Goal: Transaction & Acquisition: Purchase product/service

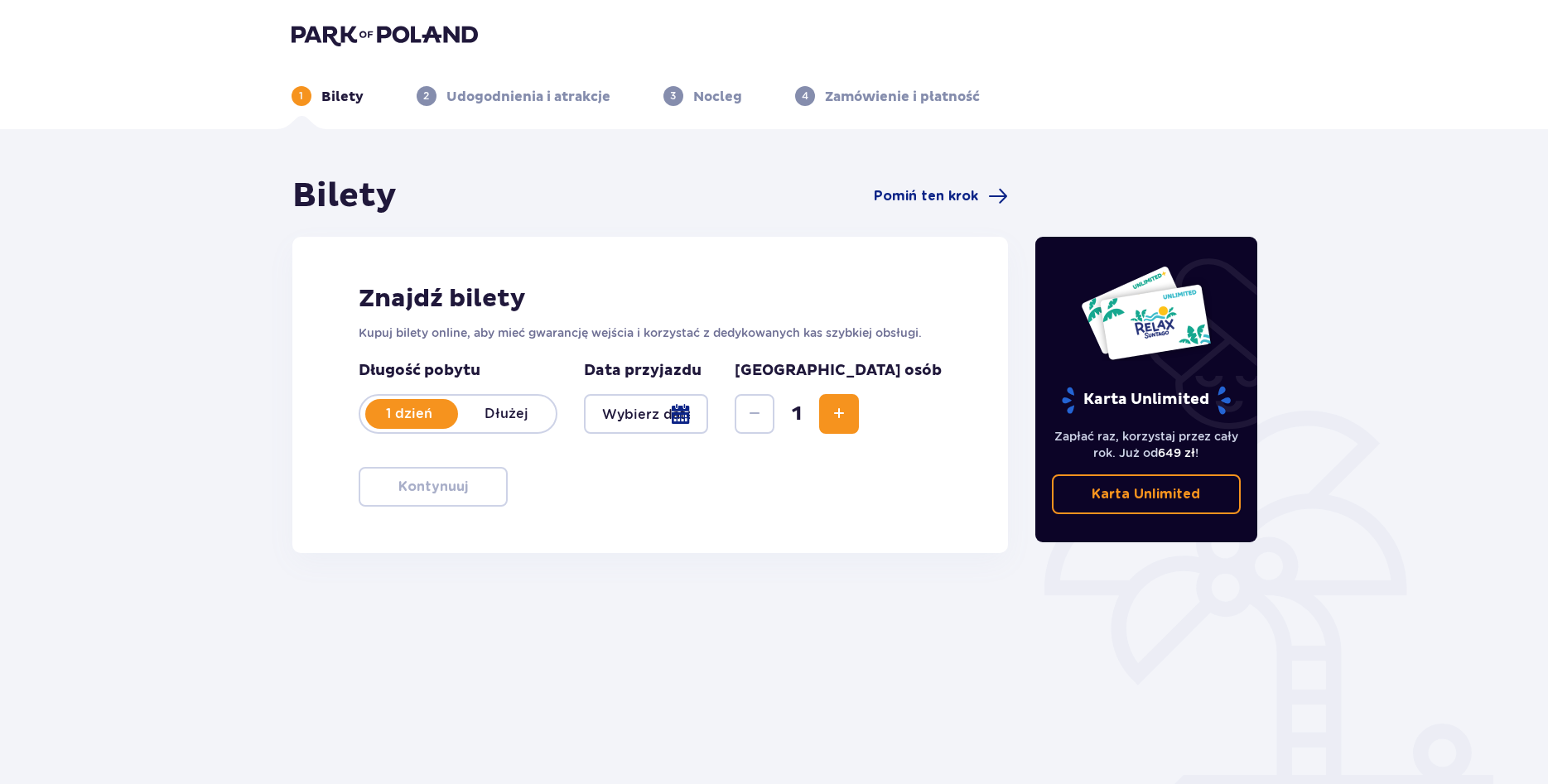
click at [709, 416] on div at bounding box center [646, 414] width 125 height 40
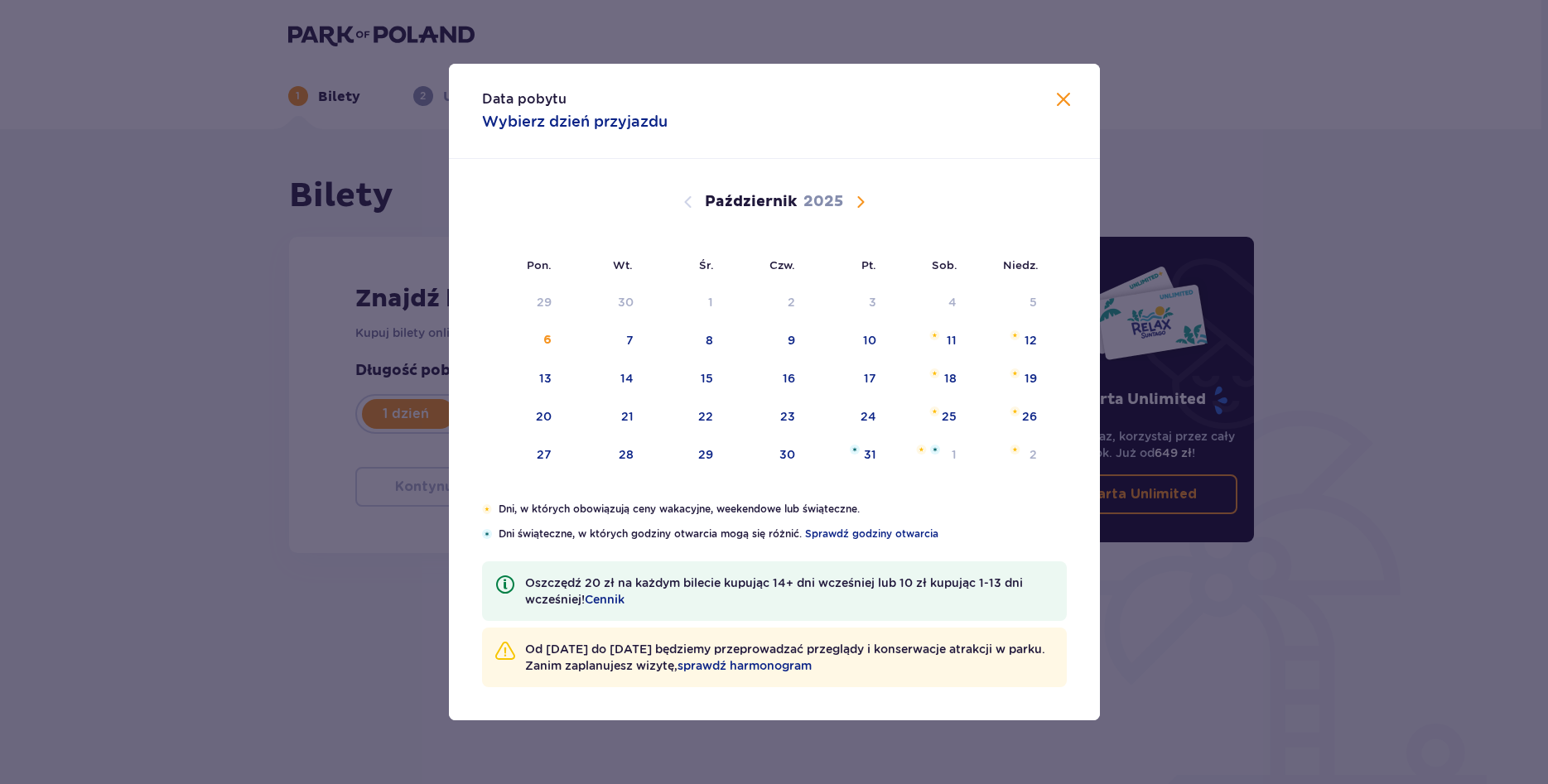
click at [859, 204] on span "Następny miesiąc" at bounding box center [860, 201] width 20 height 20
click at [860, 203] on span "Następny miesiąc" at bounding box center [860, 201] width 20 height 20
click at [784, 406] on div "19" at bounding box center [764, 417] width 80 height 36
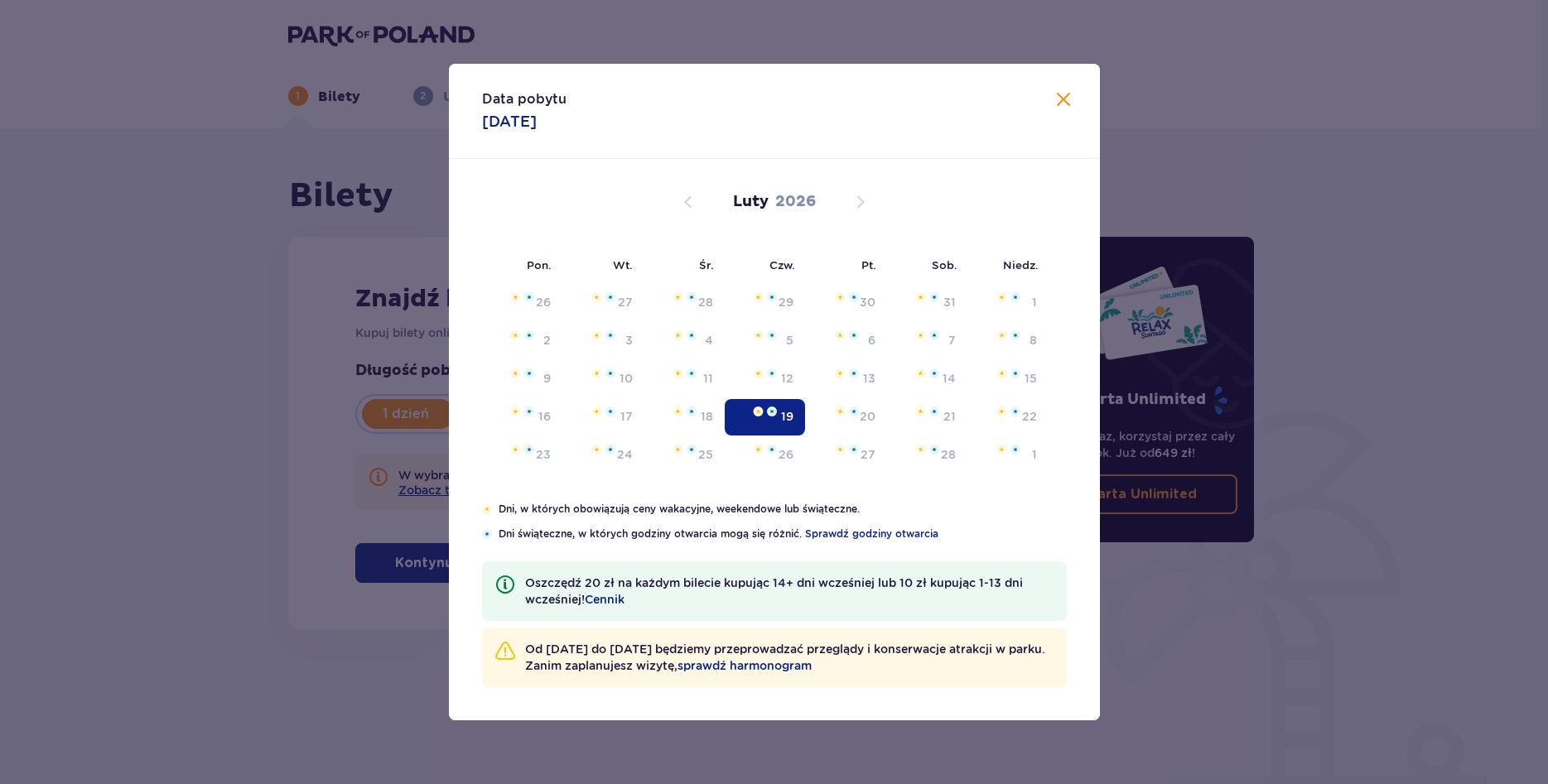
type input "[DATE]"
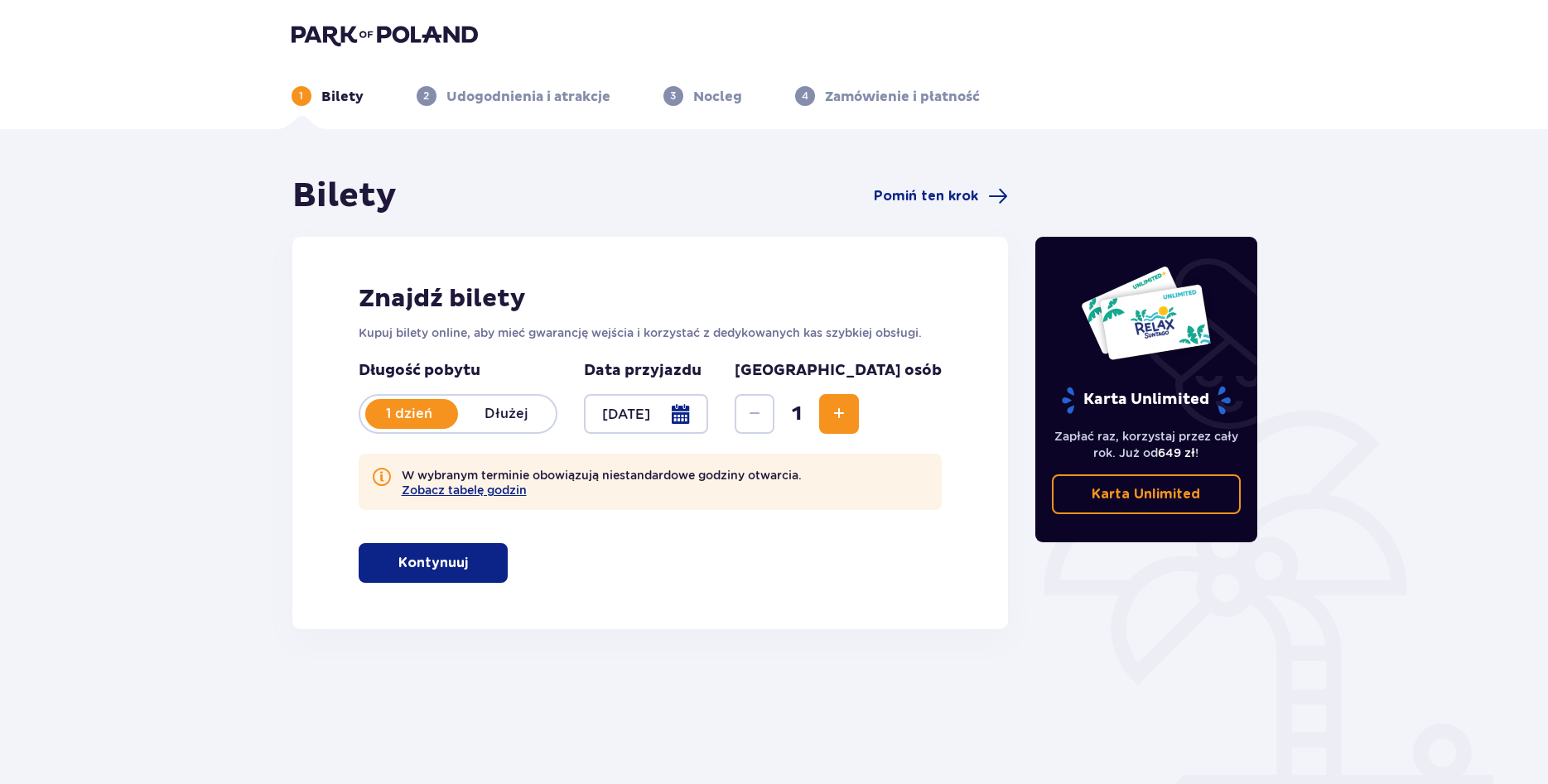
click at [859, 411] on button "Zwiększ" at bounding box center [839, 414] width 40 height 40
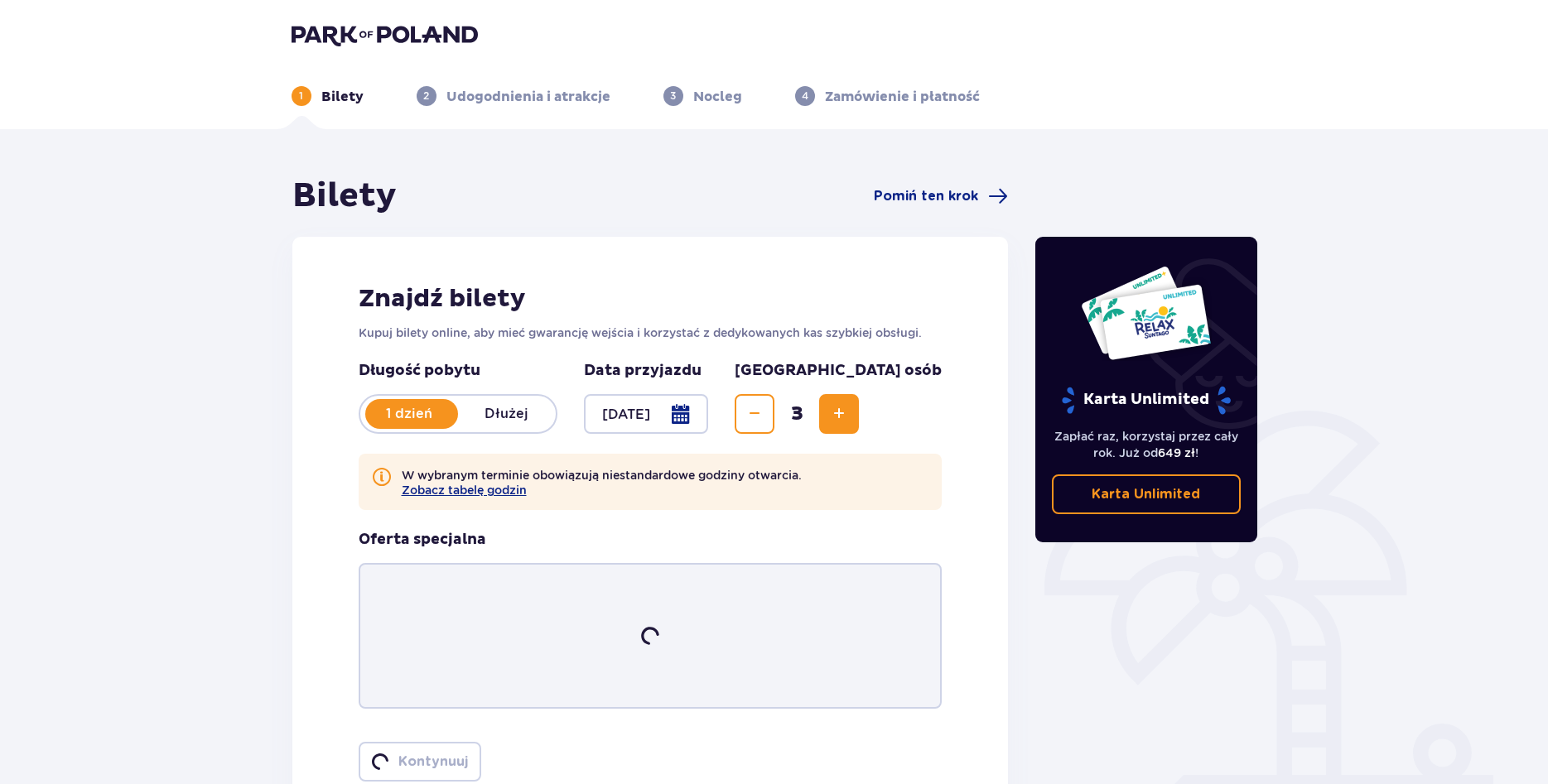
click at [859, 411] on button "Zwiększ" at bounding box center [839, 414] width 40 height 40
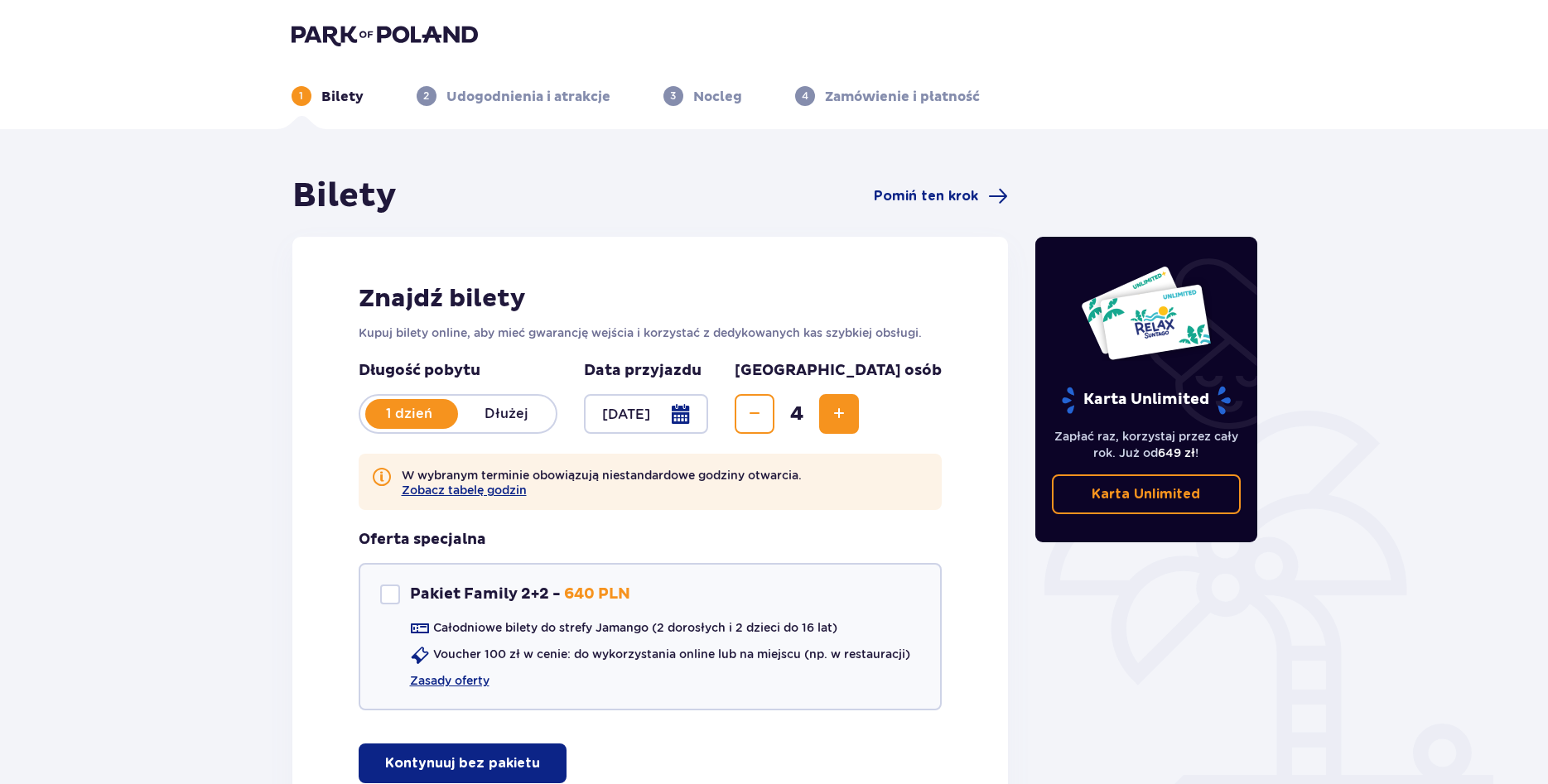
click at [859, 411] on button "Zwiększ" at bounding box center [839, 414] width 40 height 40
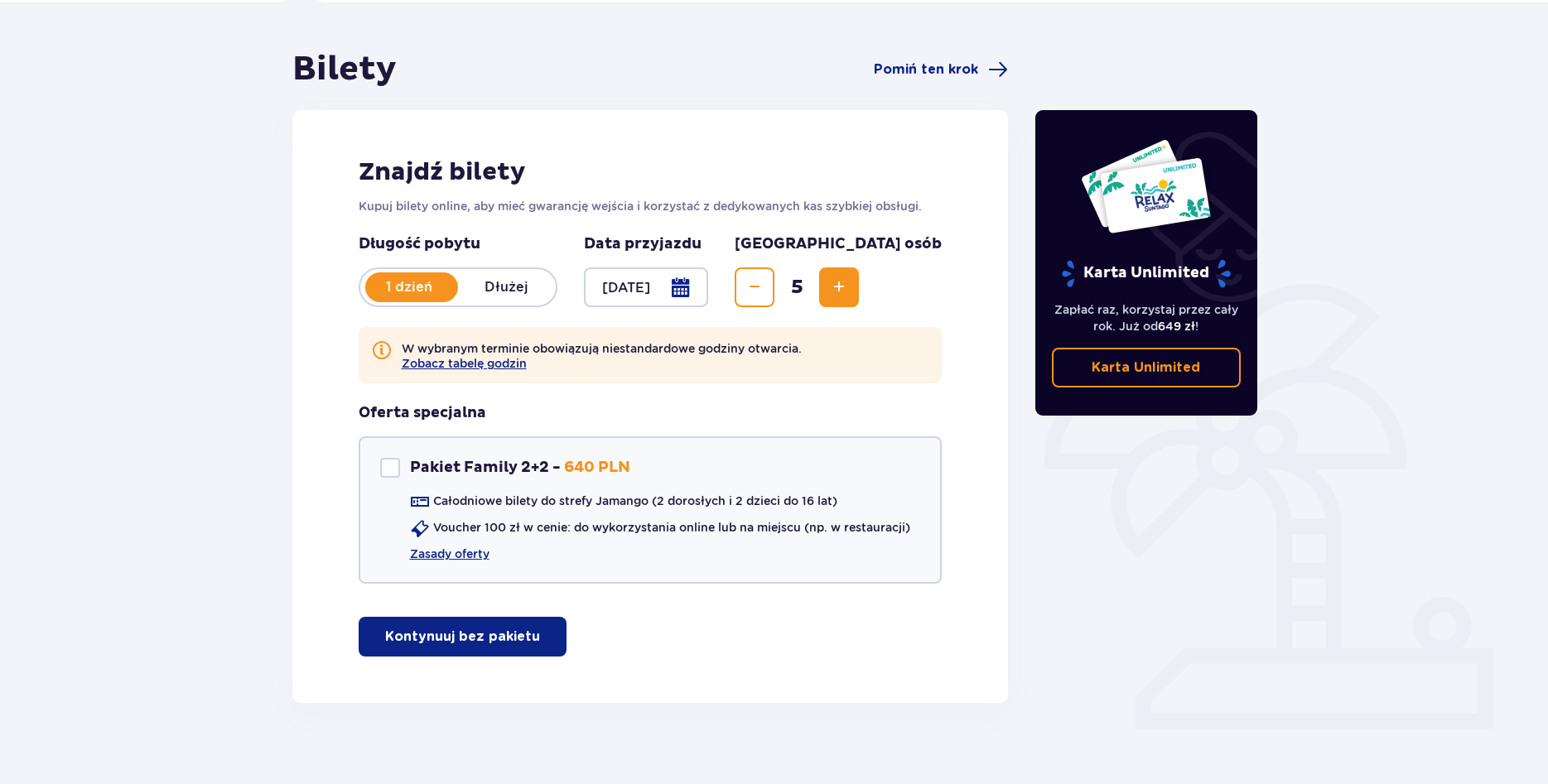
scroll to position [145, 0]
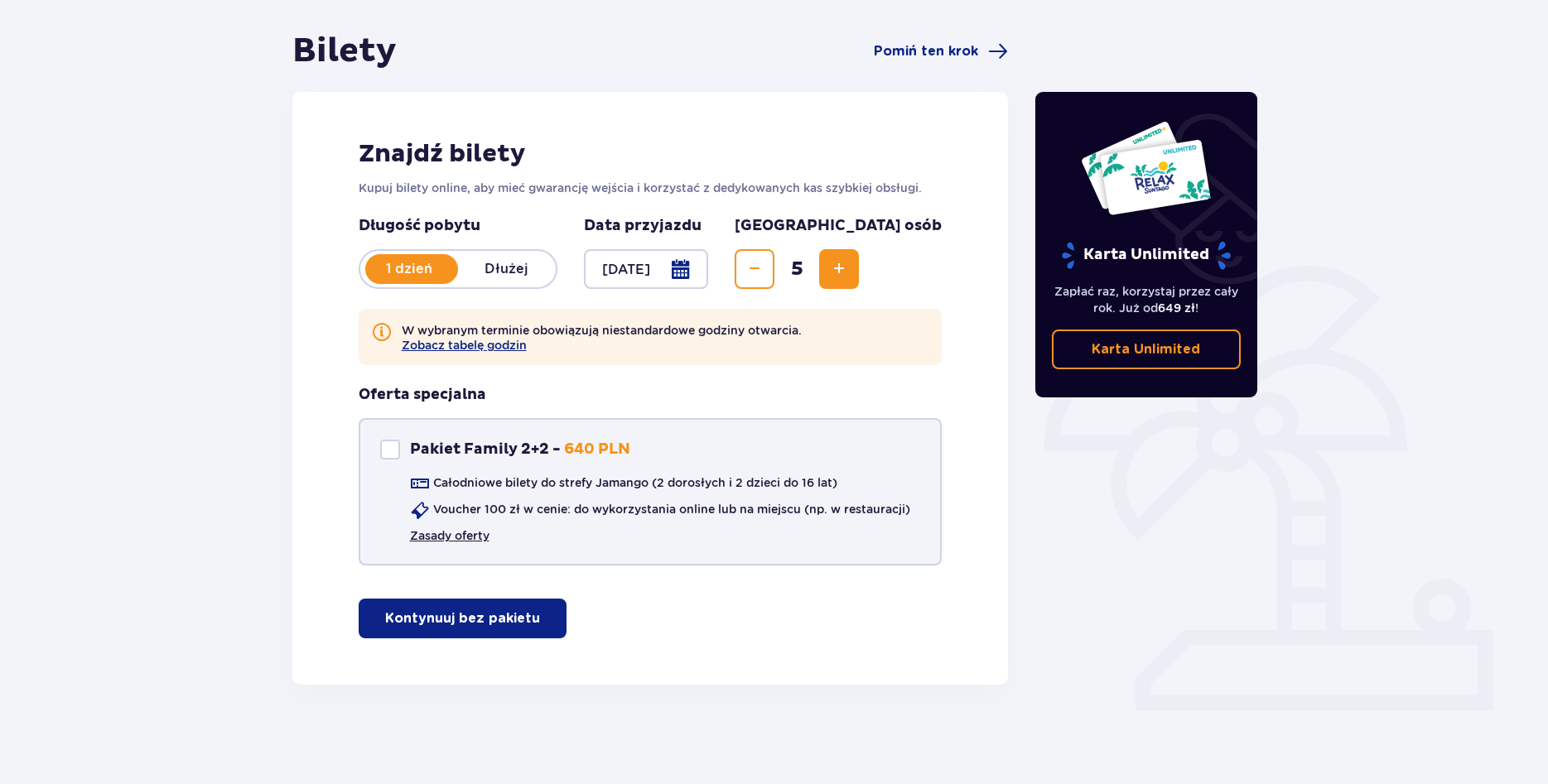
click at [460, 539] on link "Zasady oferty" at bounding box center [449, 535] width 79 height 16
click at [461, 619] on p "Kontynuuj bez pakietu" at bounding box center [462, 618] width 155 height 18
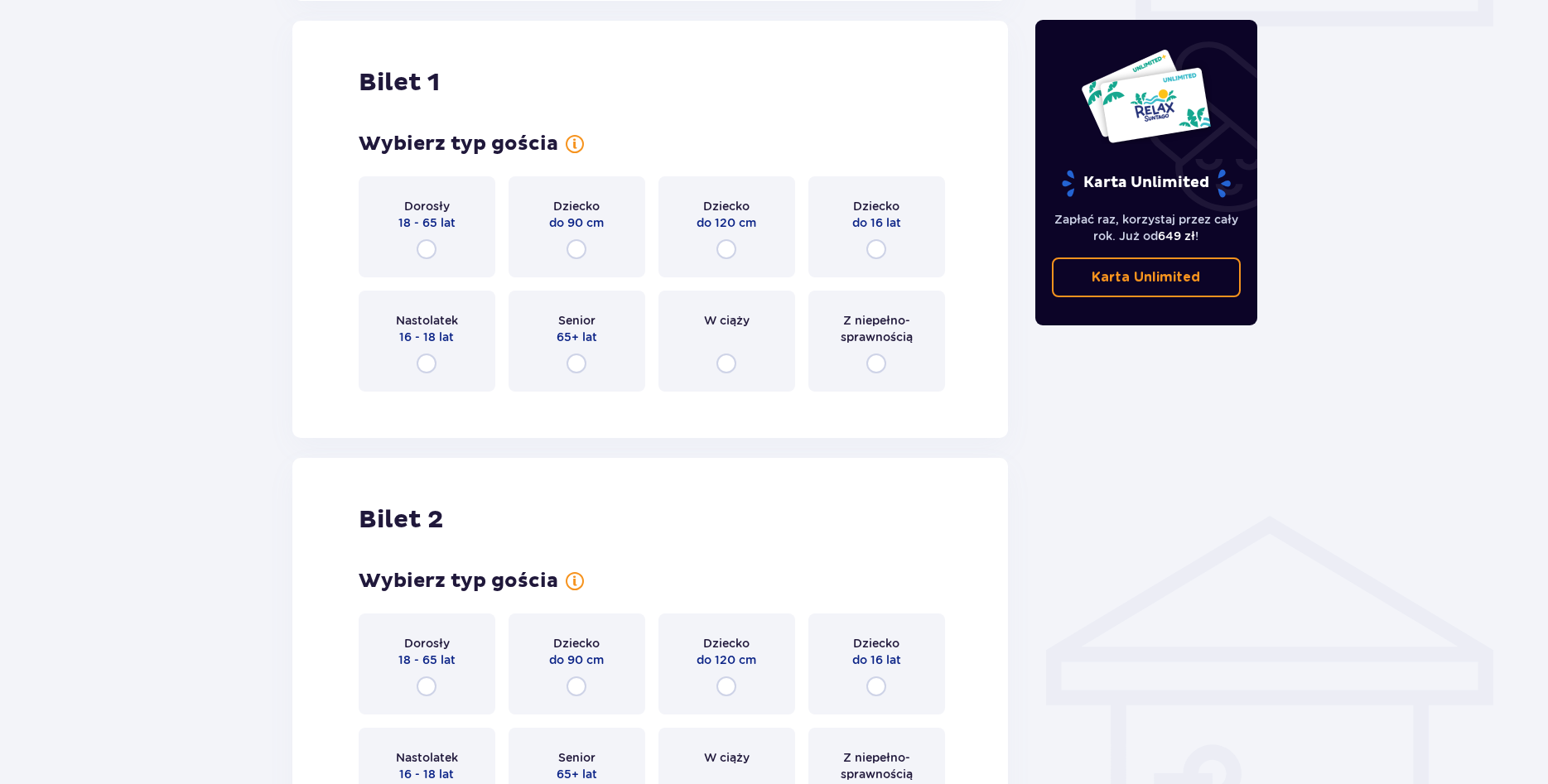
scroll to position [829, 0]
click at [575, 251] on input "radio" at bounding box center [575, 248] width 20 height 20
radio input "true"
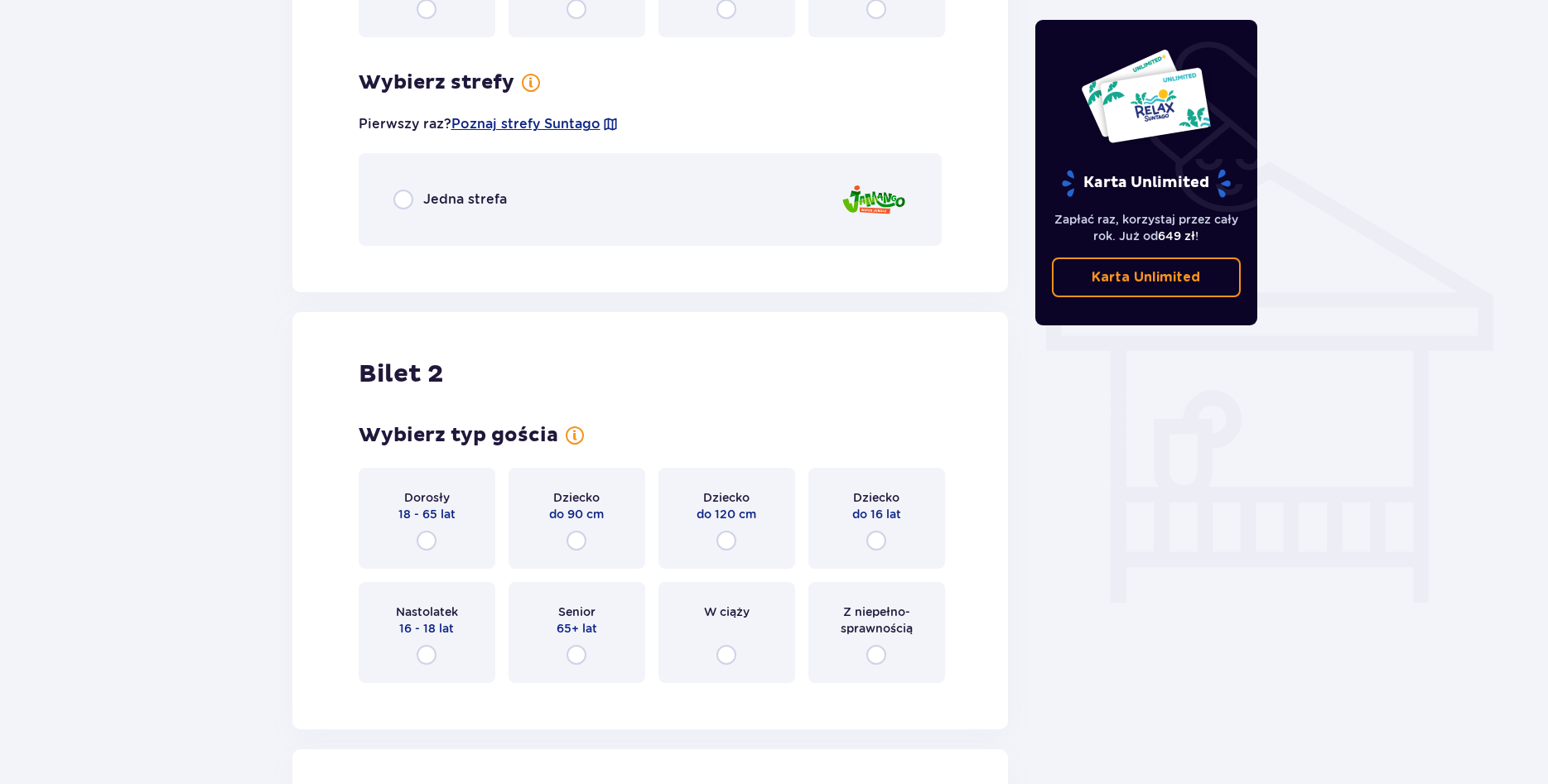
scroll to position [1233, 0]
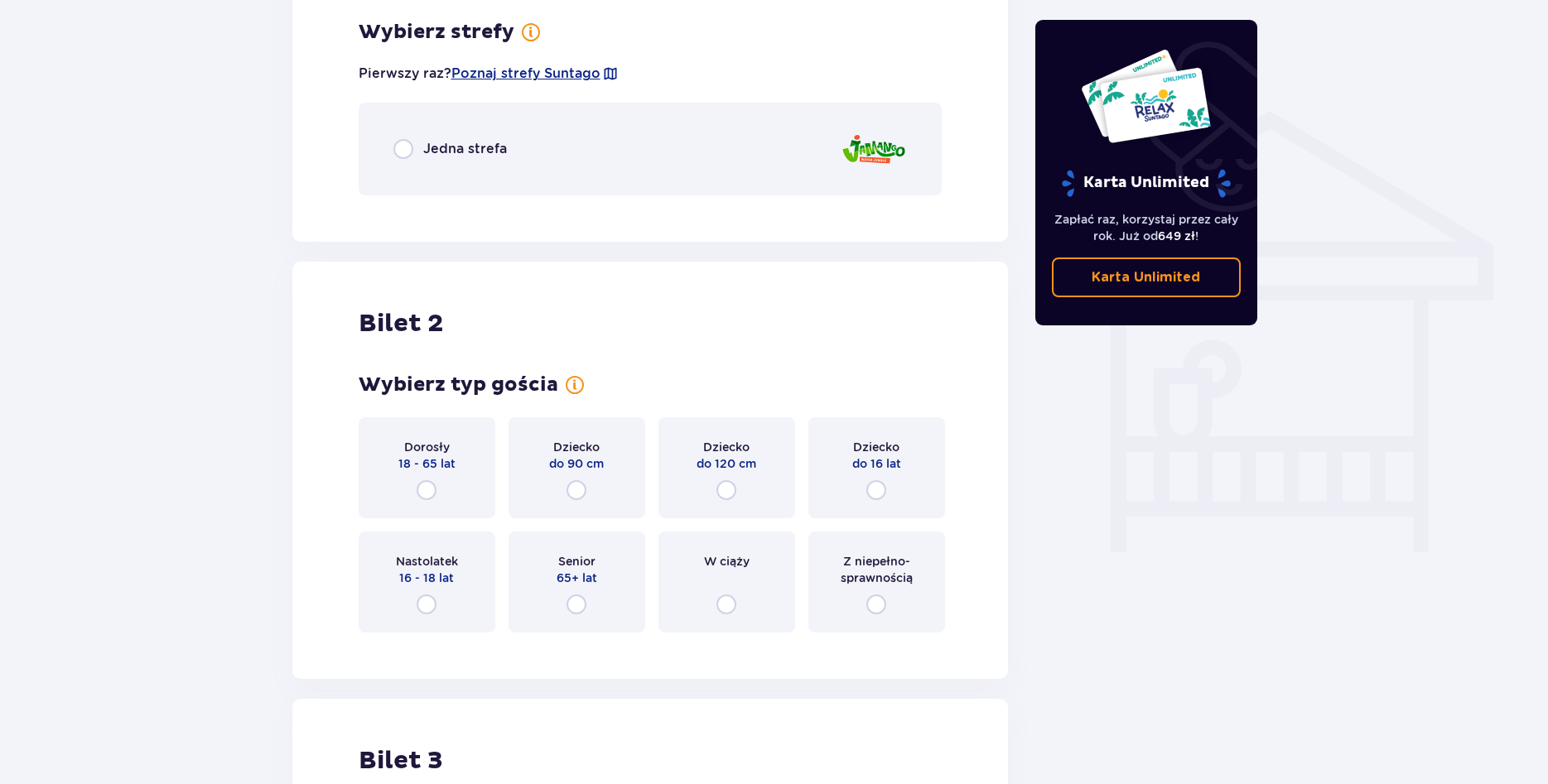
click at [738, 491] on div "Dziecko do 120 cm" at bounding box center [726, 467] width 136 height 101
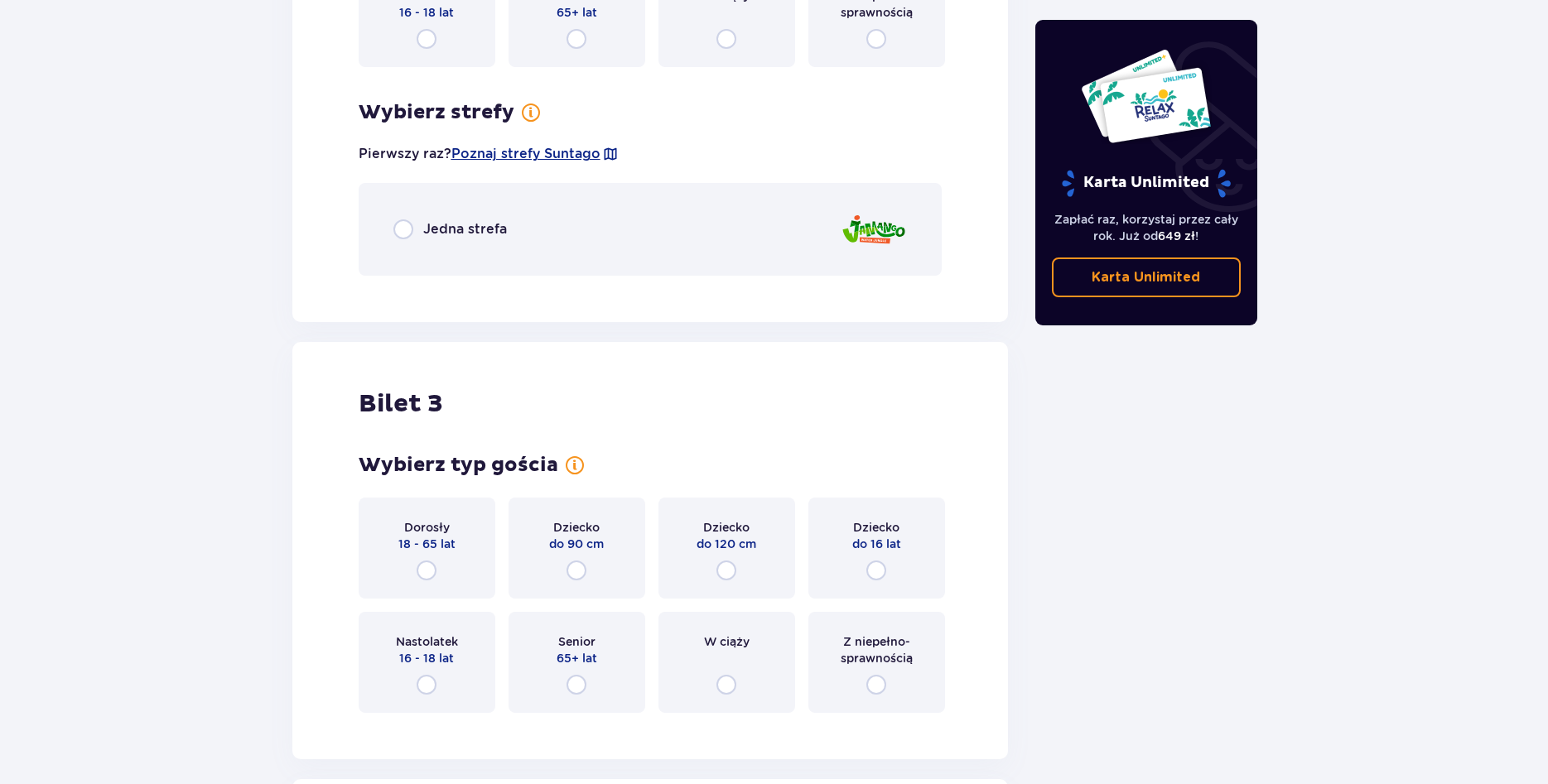
scroll to position [1878, 0]
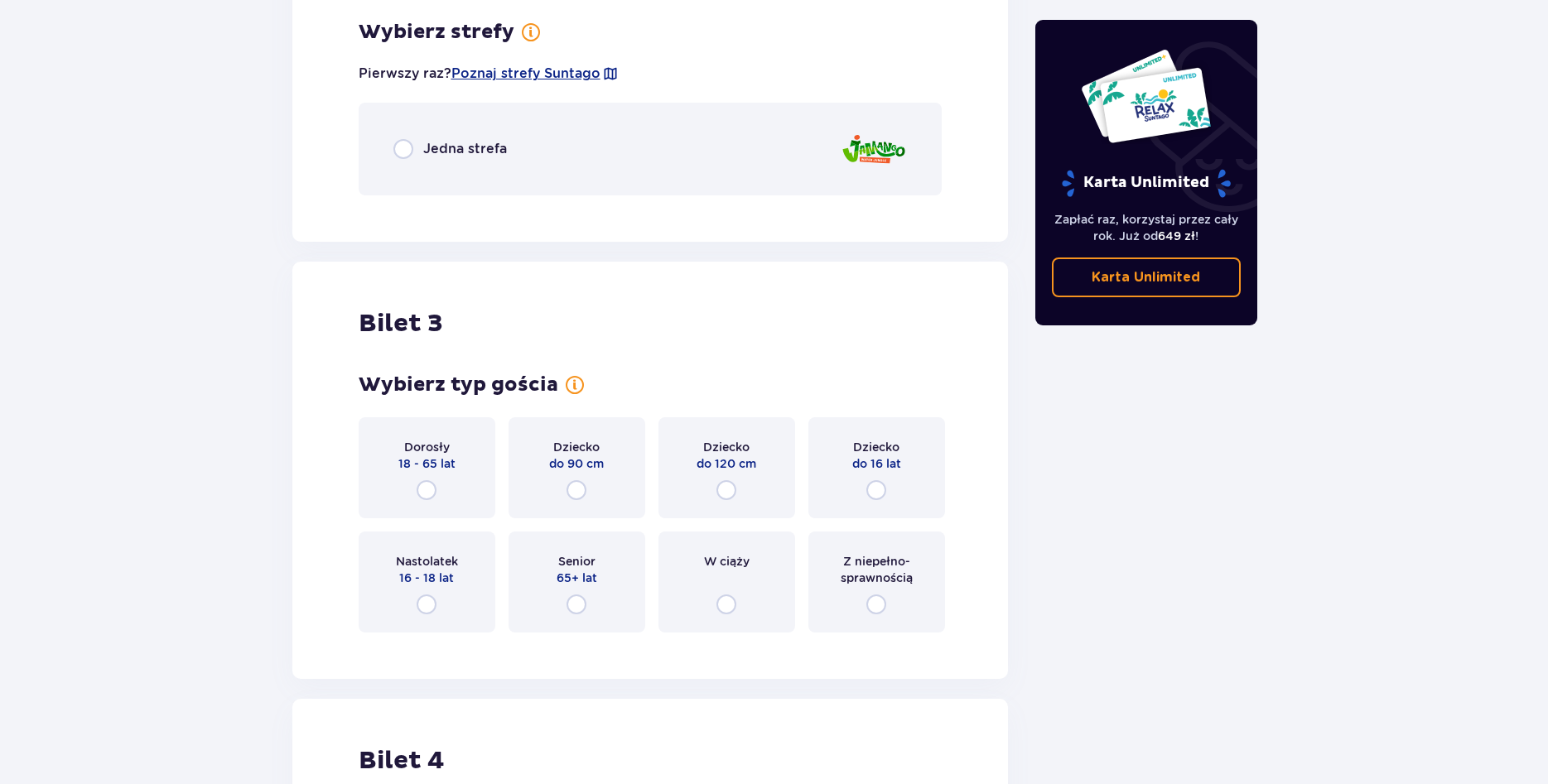
click at [738, 491] on div "Dziecko do 120 cm" at bounding box center [726, 467] width 136 height 101
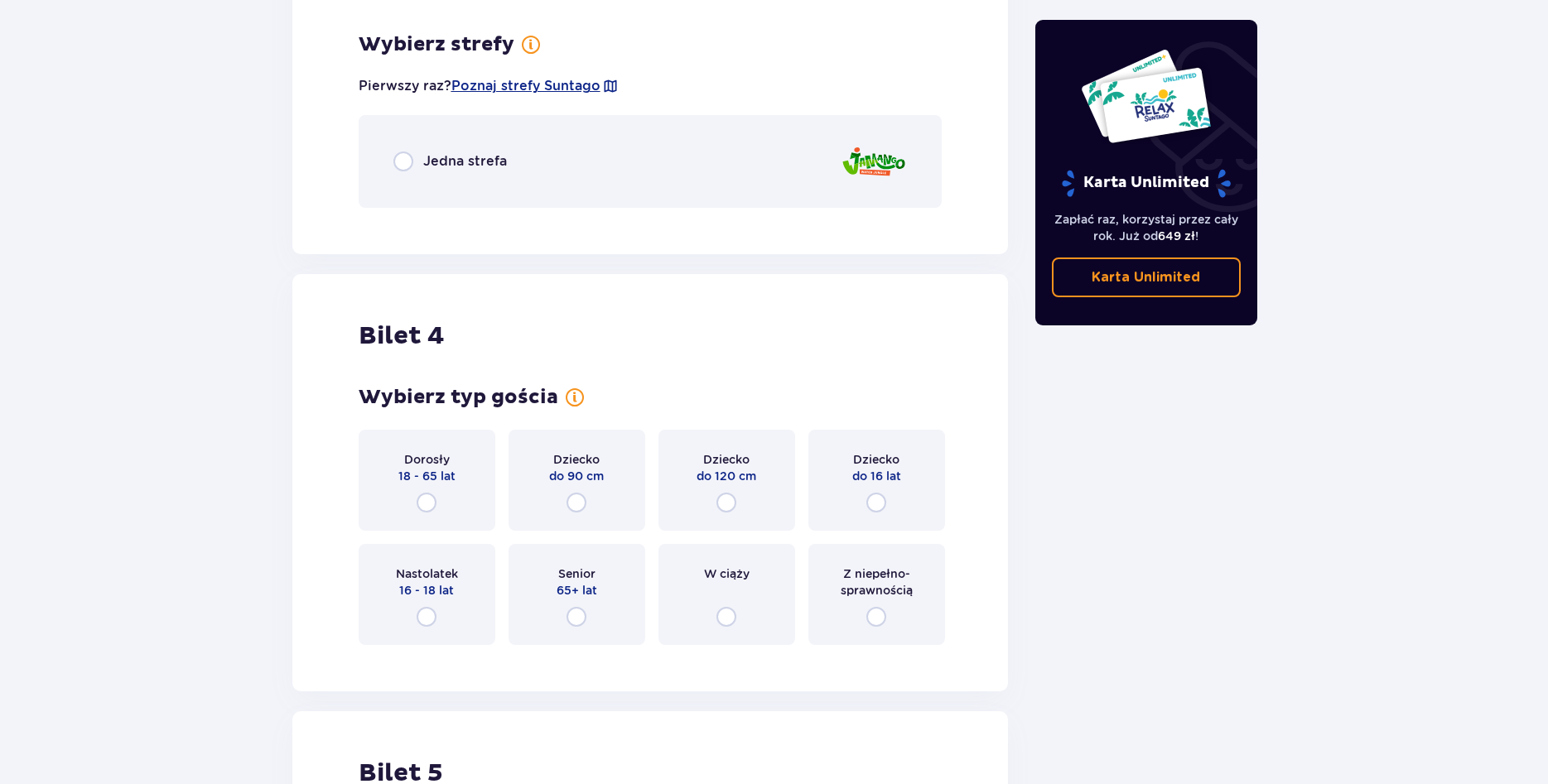
scroll to position [2524, 0]
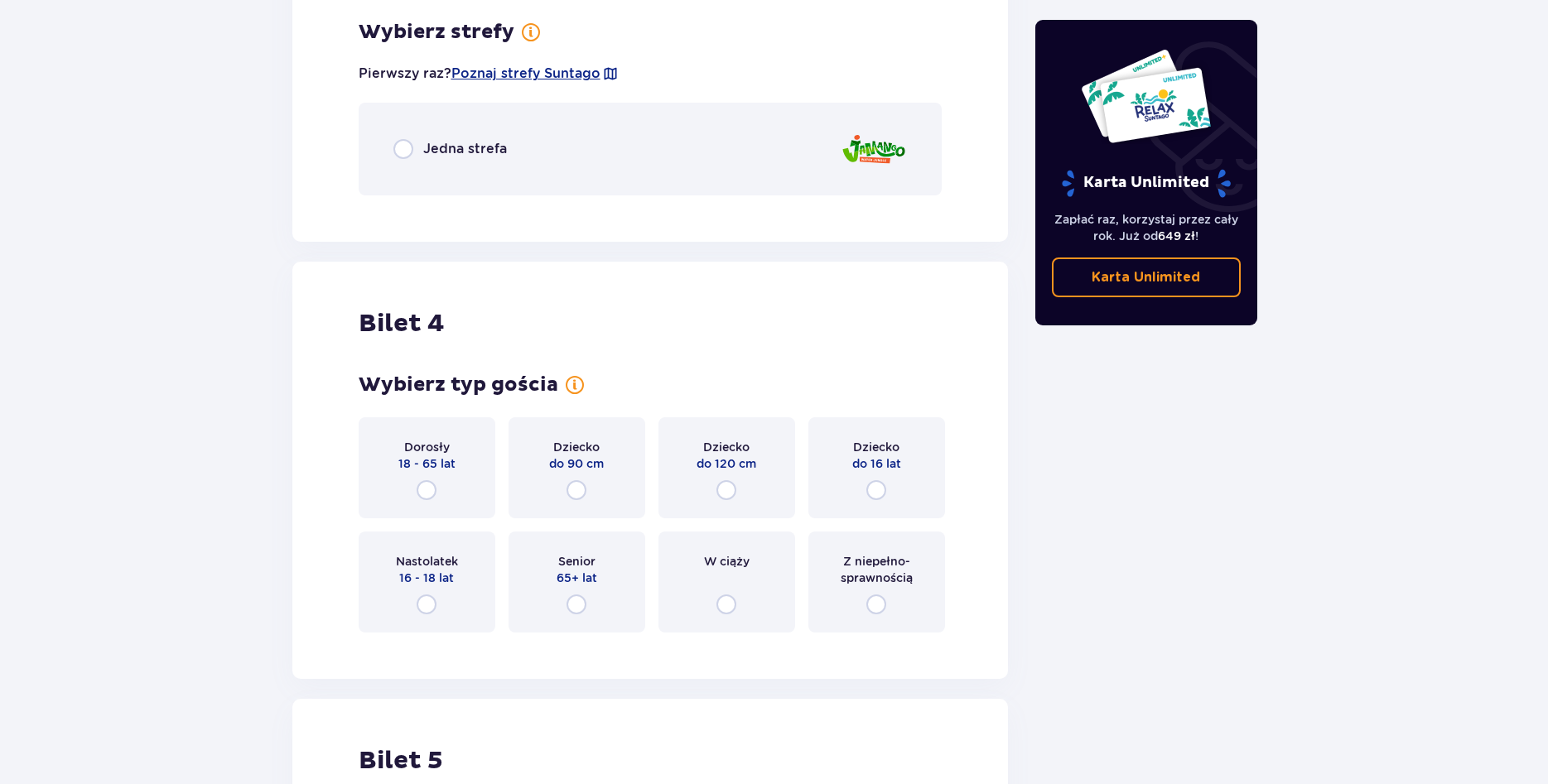
click at [438, 487] on div "Dorosły 18 - 65 lat" at bounding box center [427, 467] width 136 height 101
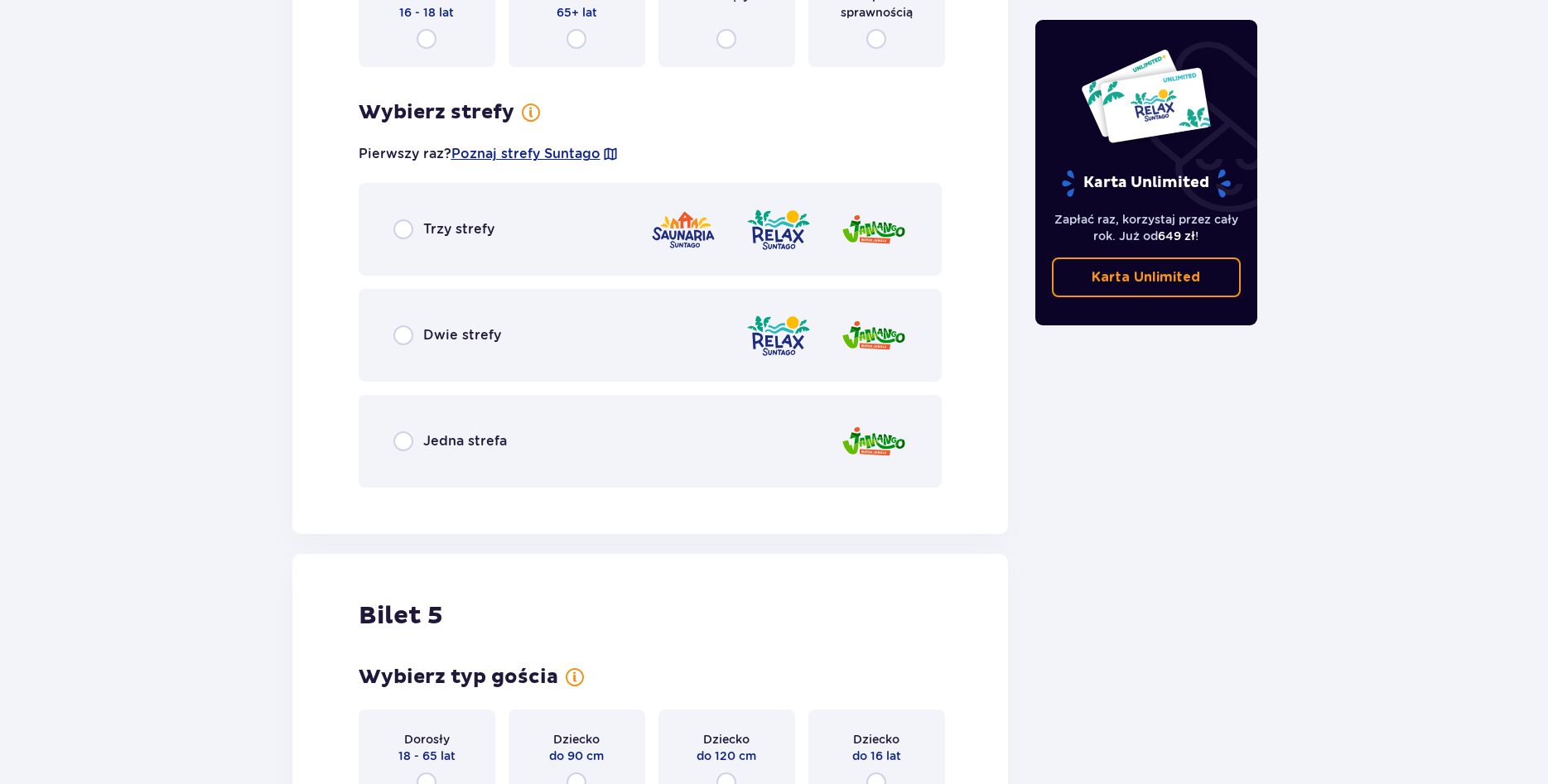
scroll to position [3169, 0]
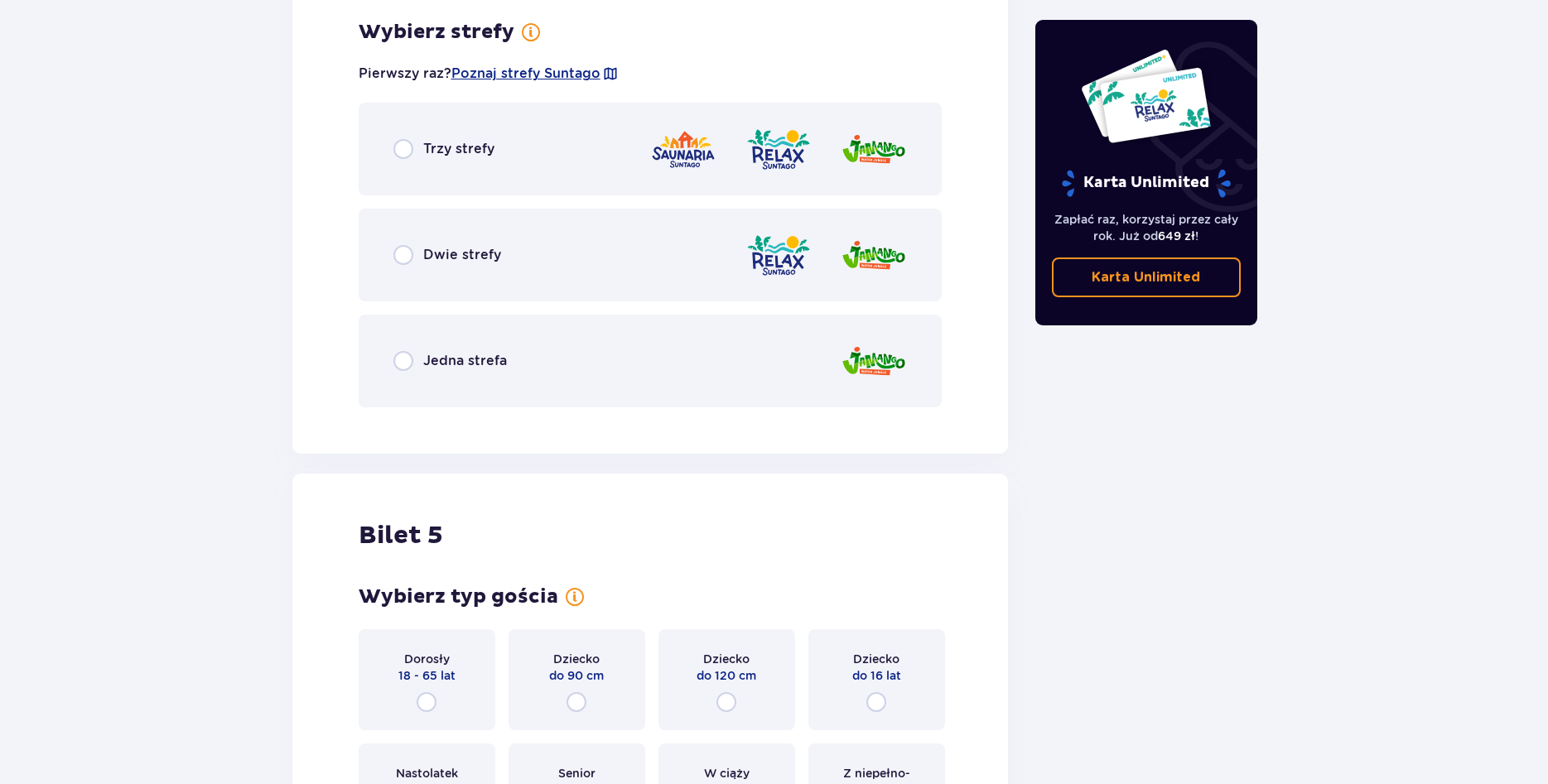
click at [412, 365] on input "radio" at bounding box center [403, 361] width 20 height 20
radio input "true"
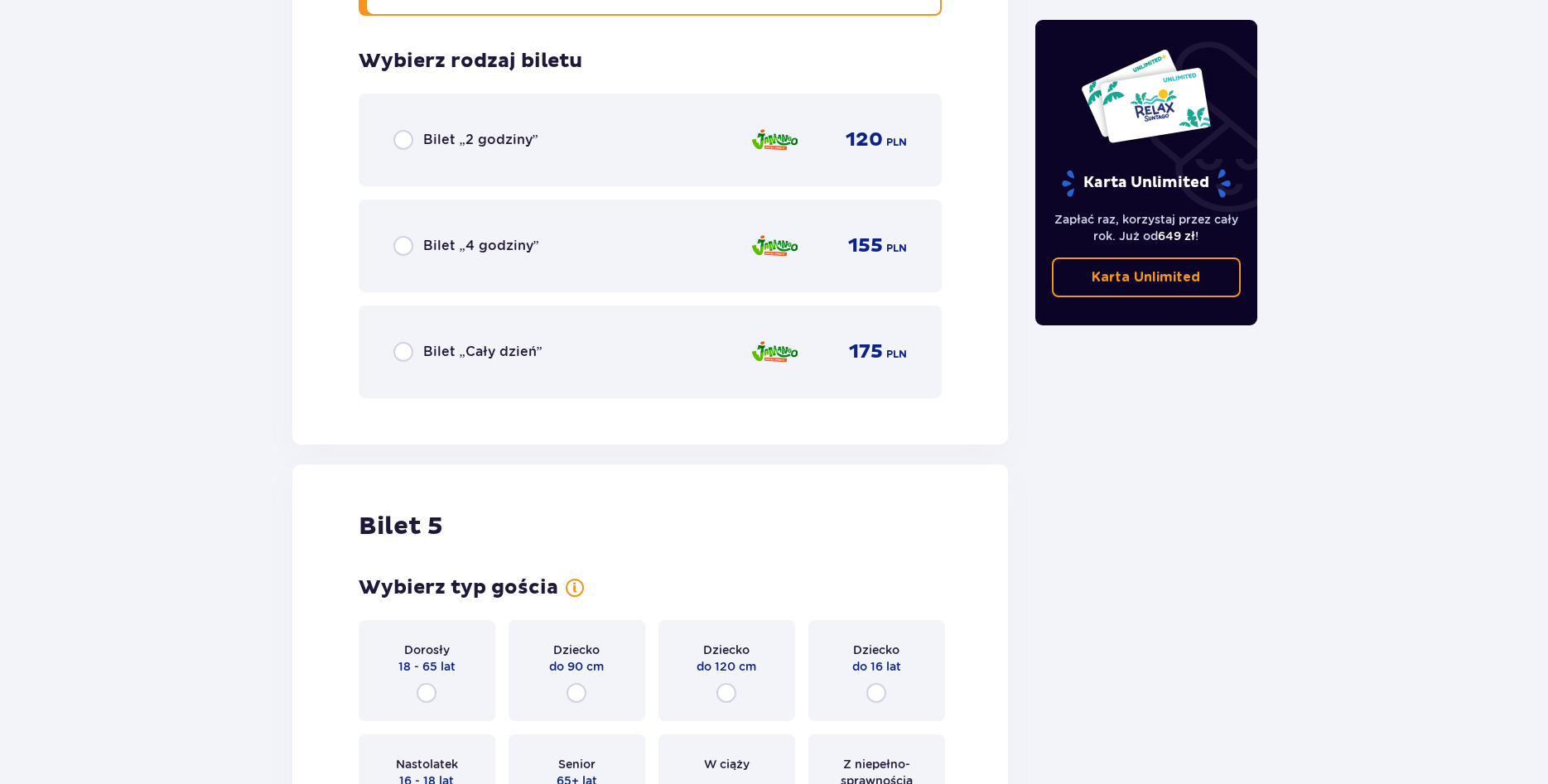
scroll to position [3590, 0]
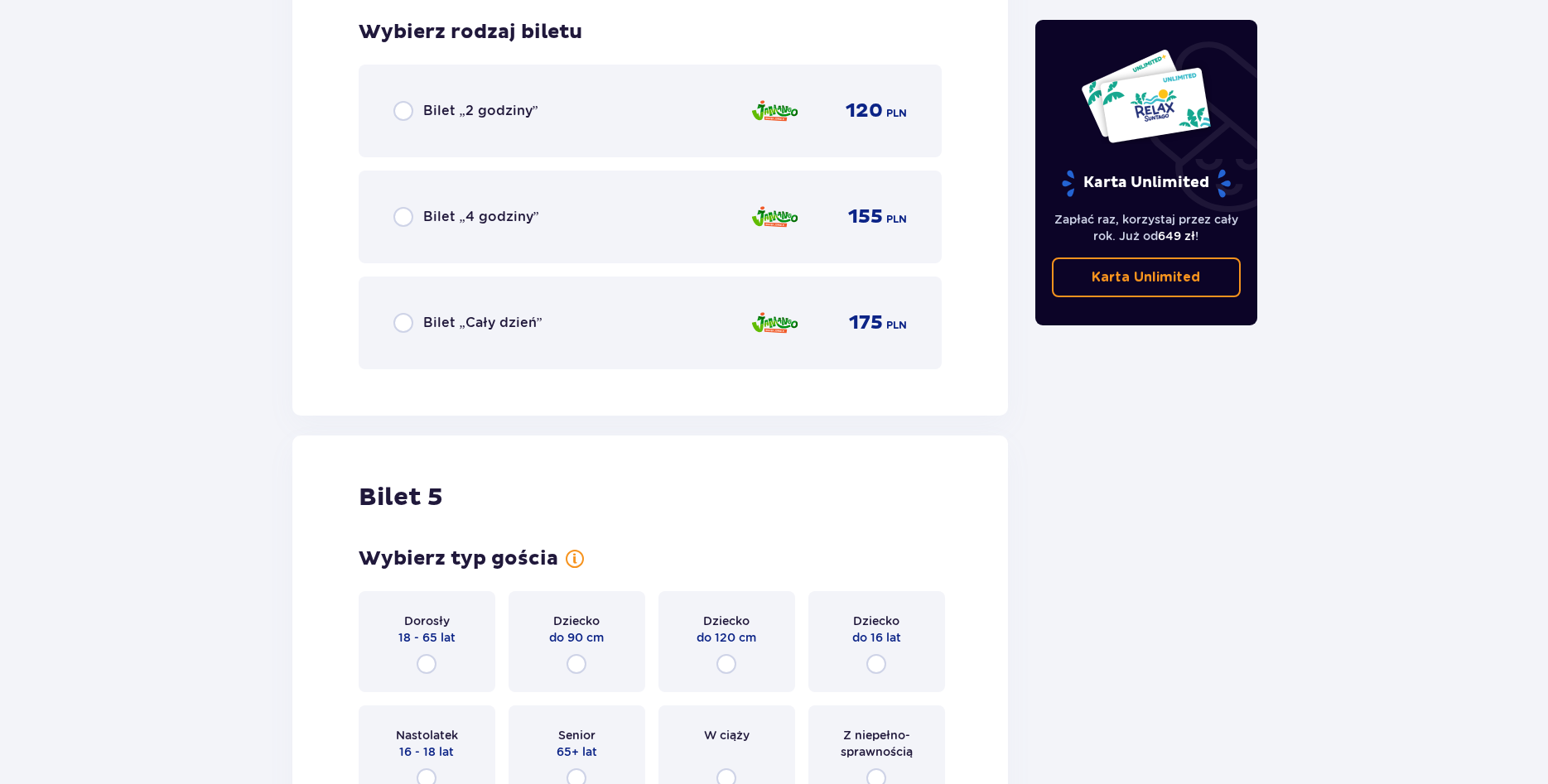
click at [447, 323] on span "Bilet „Cały dzień”" at bounding box center [482, 322] width 119 height 18
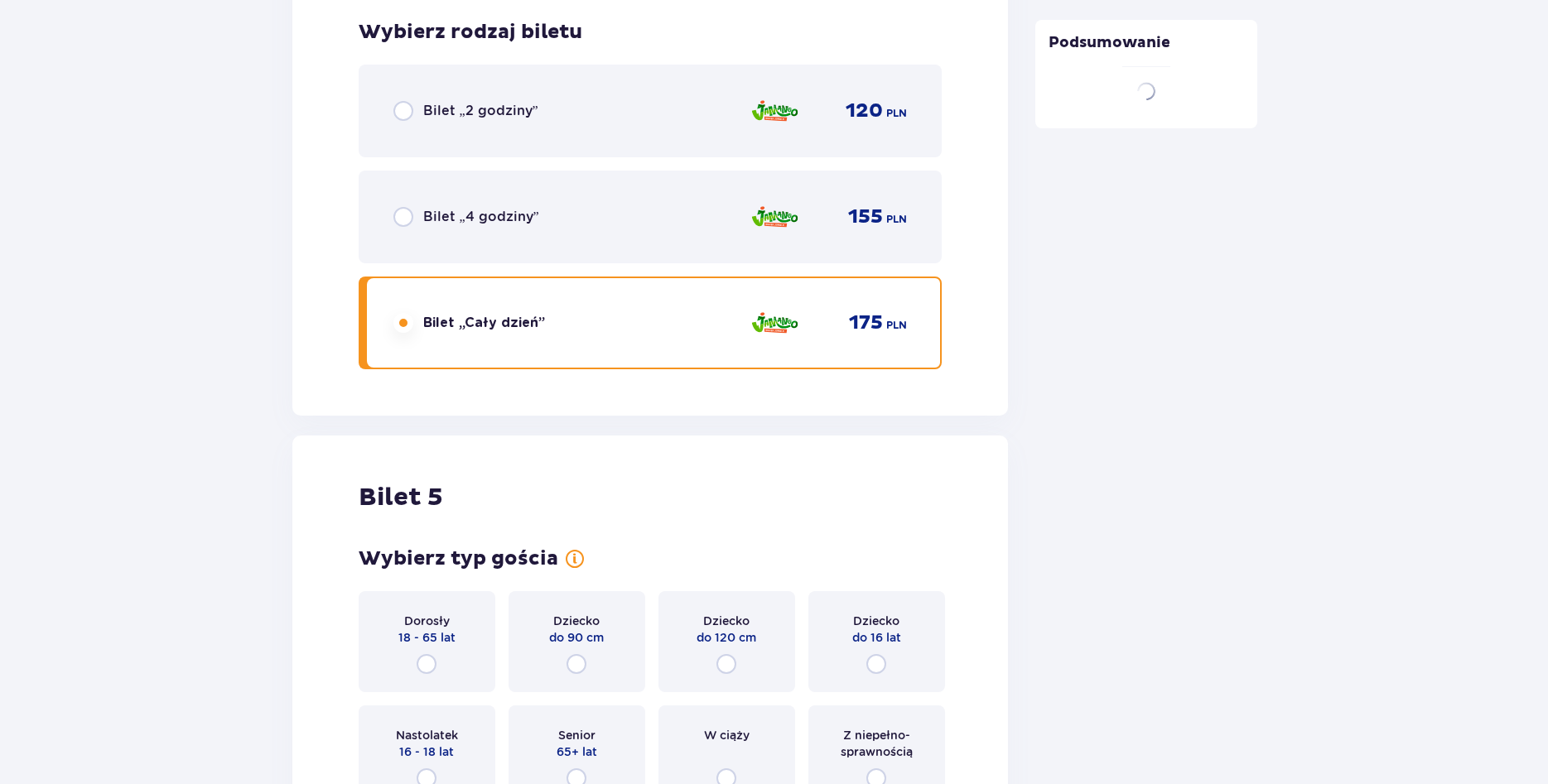
scroll to position [829, 0]
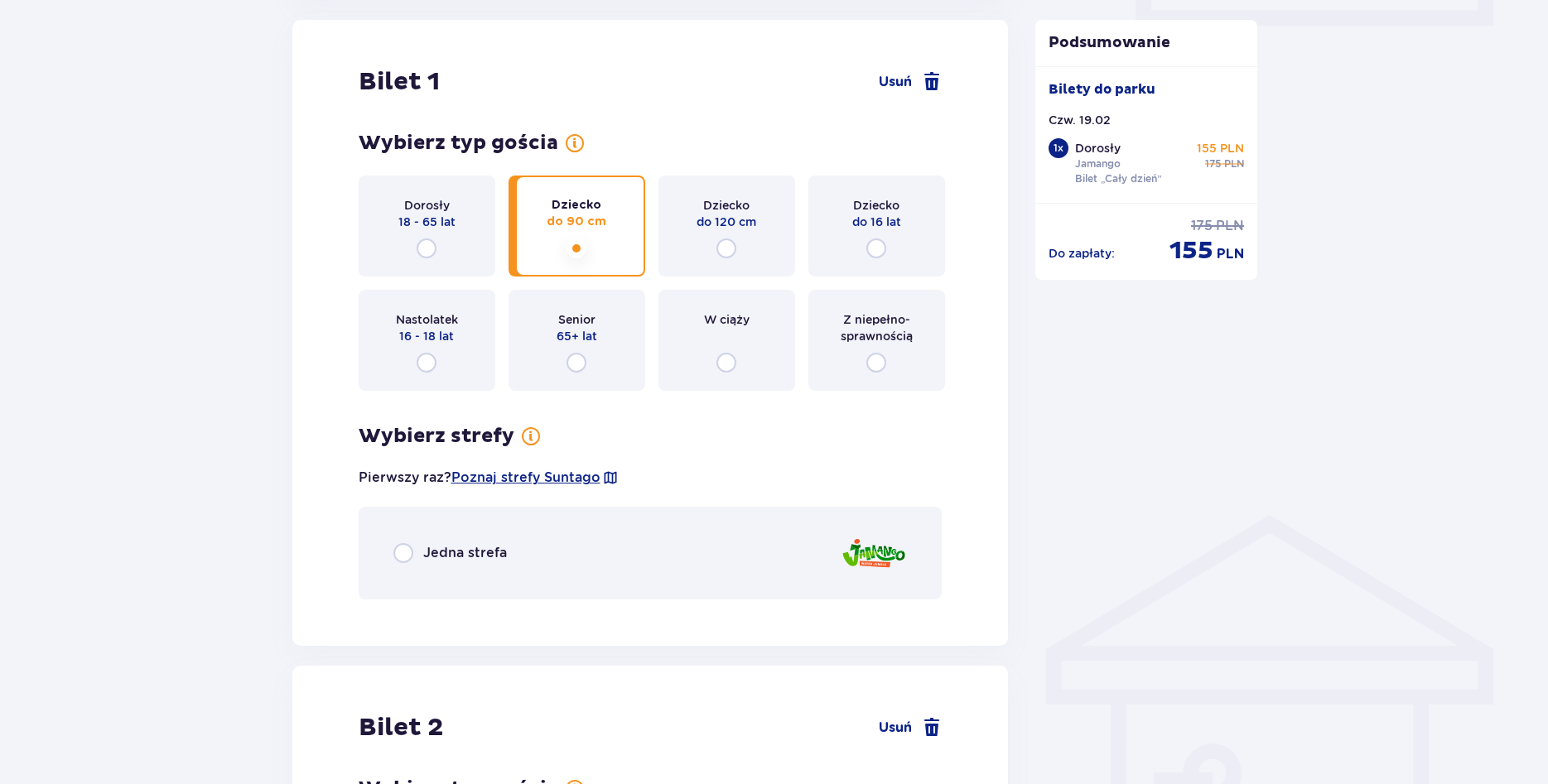
click at [429, 495] on div "Bilet 1 Usuń Wybierz typ gościa dla biletu o numerze 1 Dorosły 18 - 65 lat Dzie…" at bounding box center [650, 333] width 716 height 626
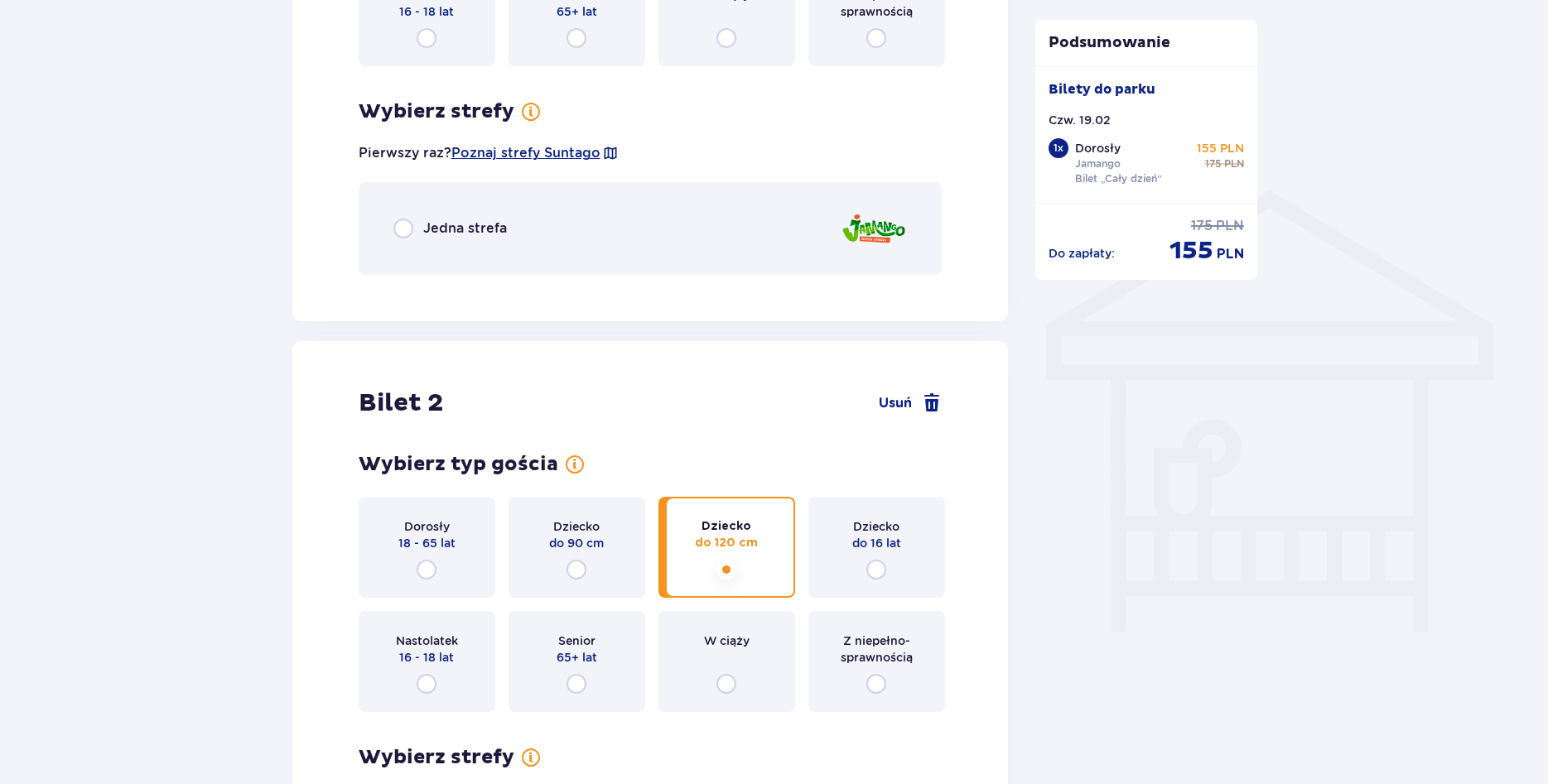
scroll to position [1166, 0]
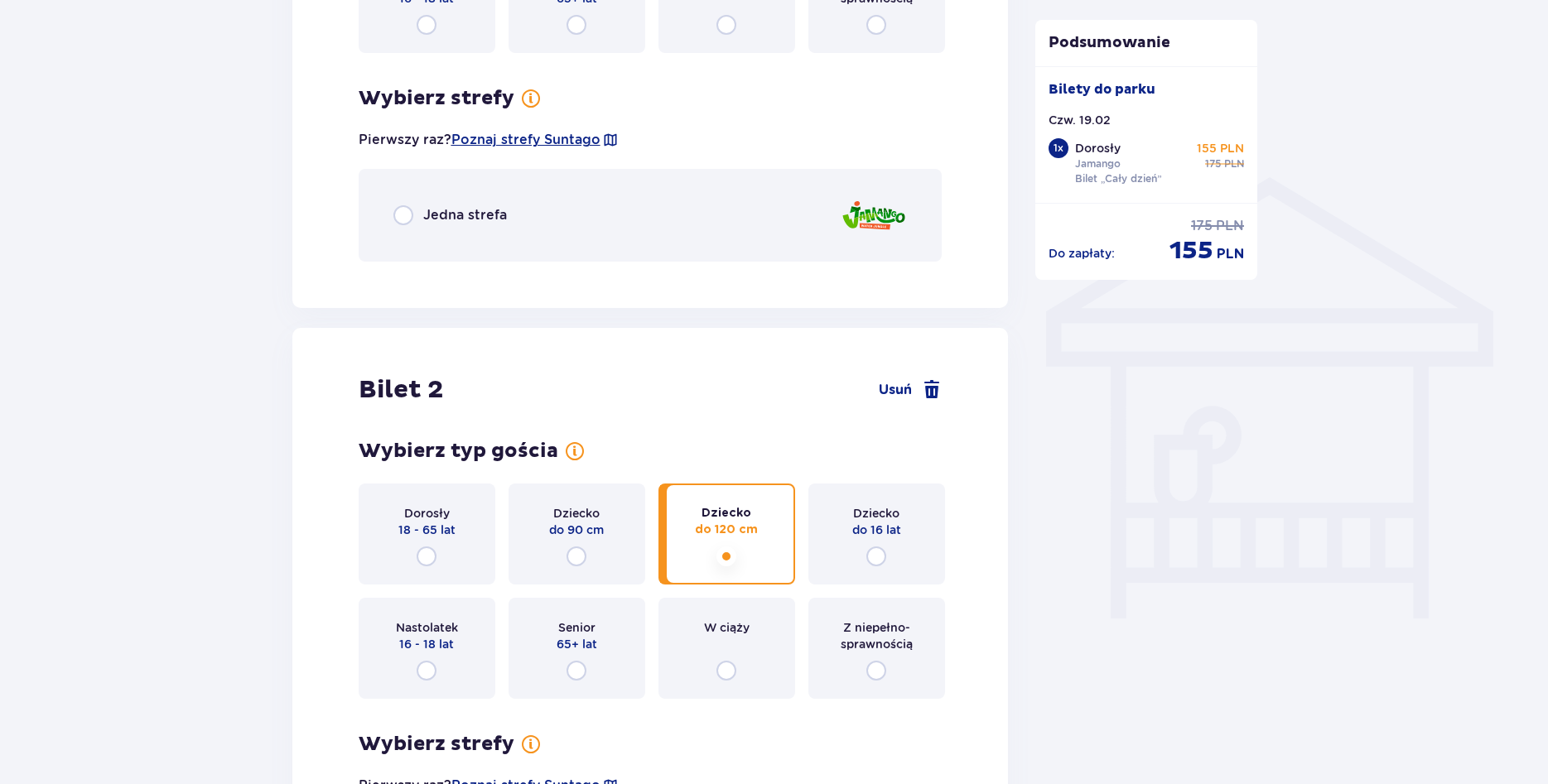
click at [409, 221] on input "radio" at bounding box center [403, 215] width 20 height 20
radio input "true"
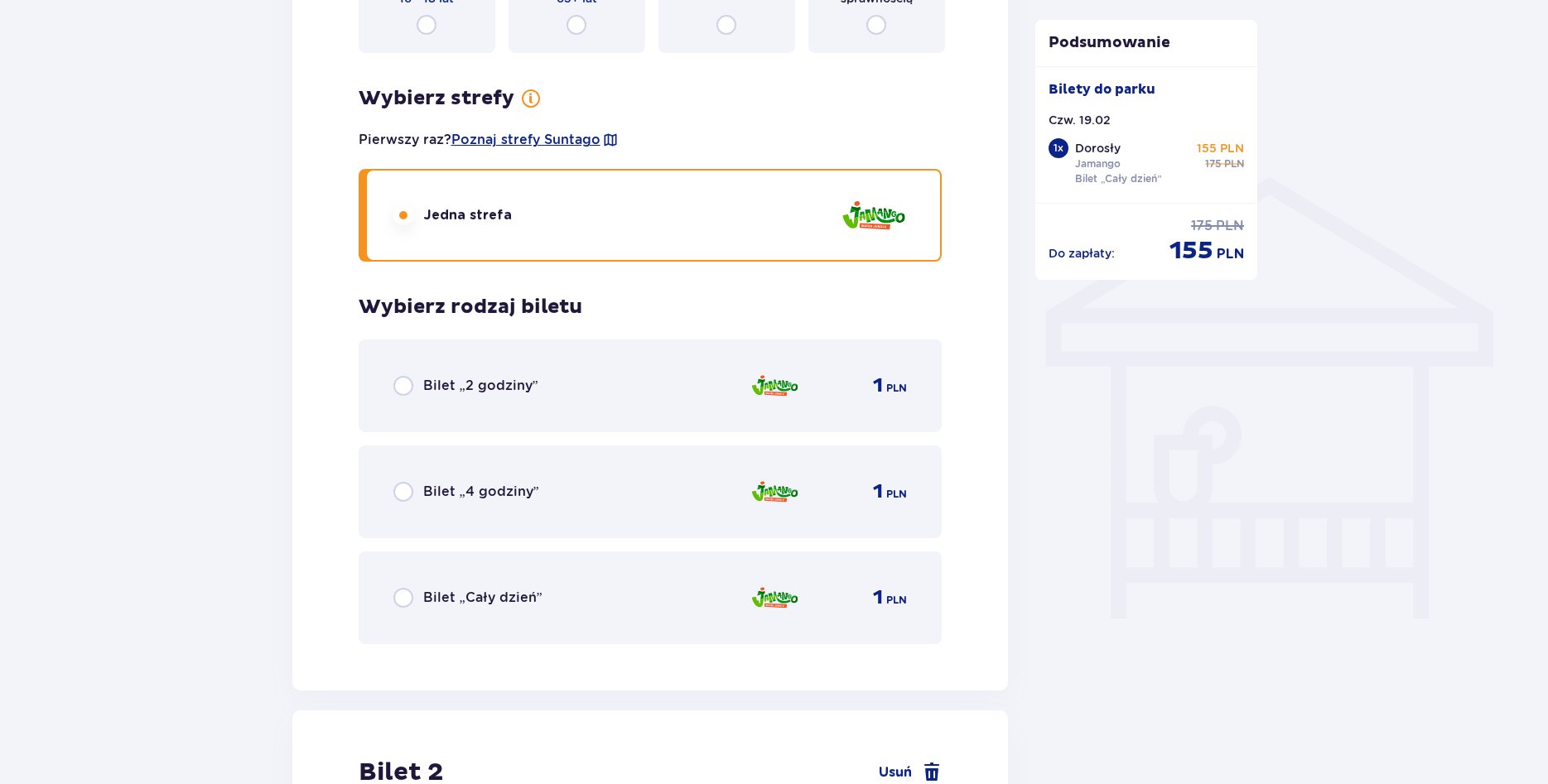
click at [398, 214] on input "radio" at bounding box center [403, 215] width 20 height 20
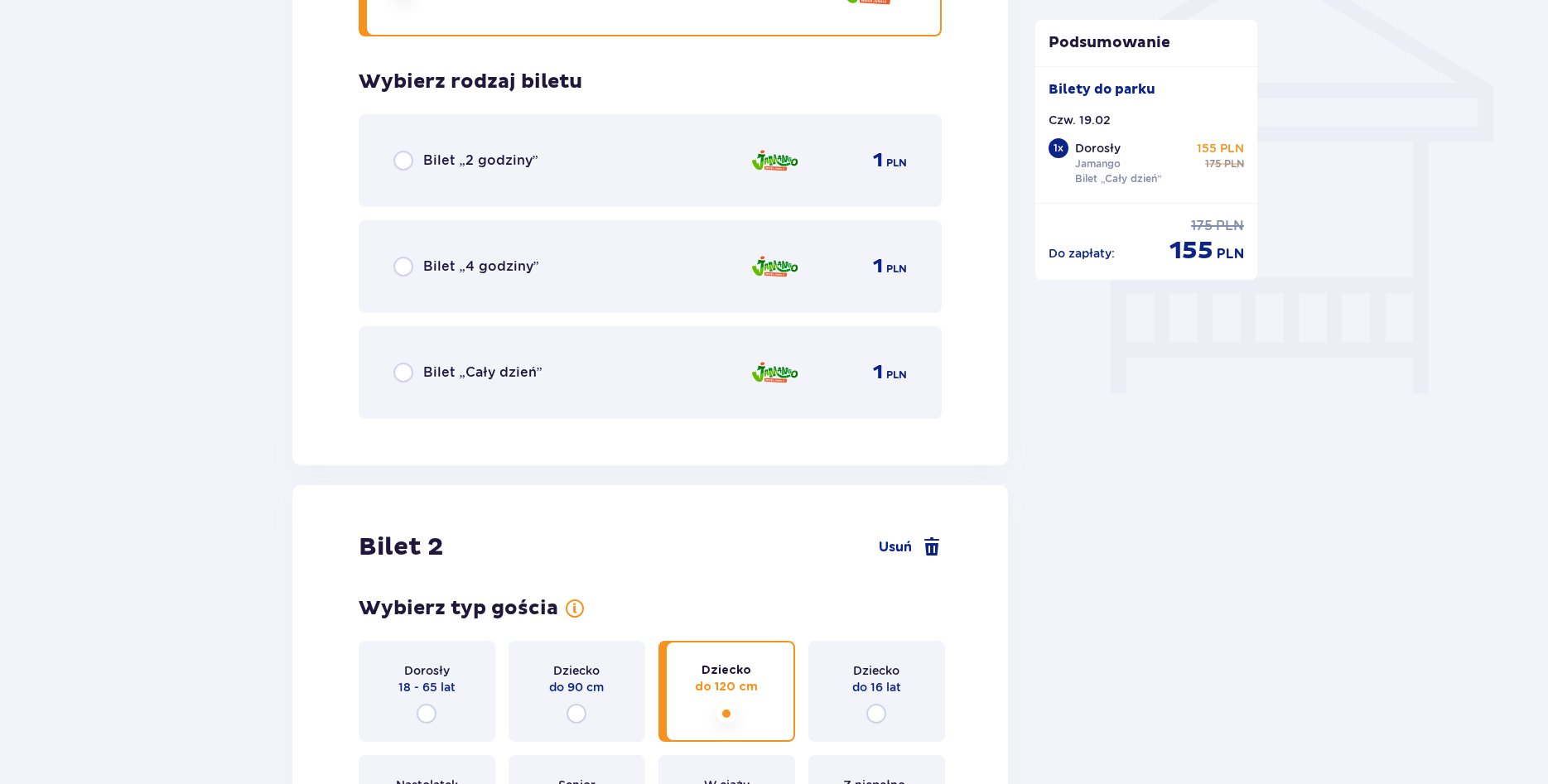
scroll to position [1441, 0]
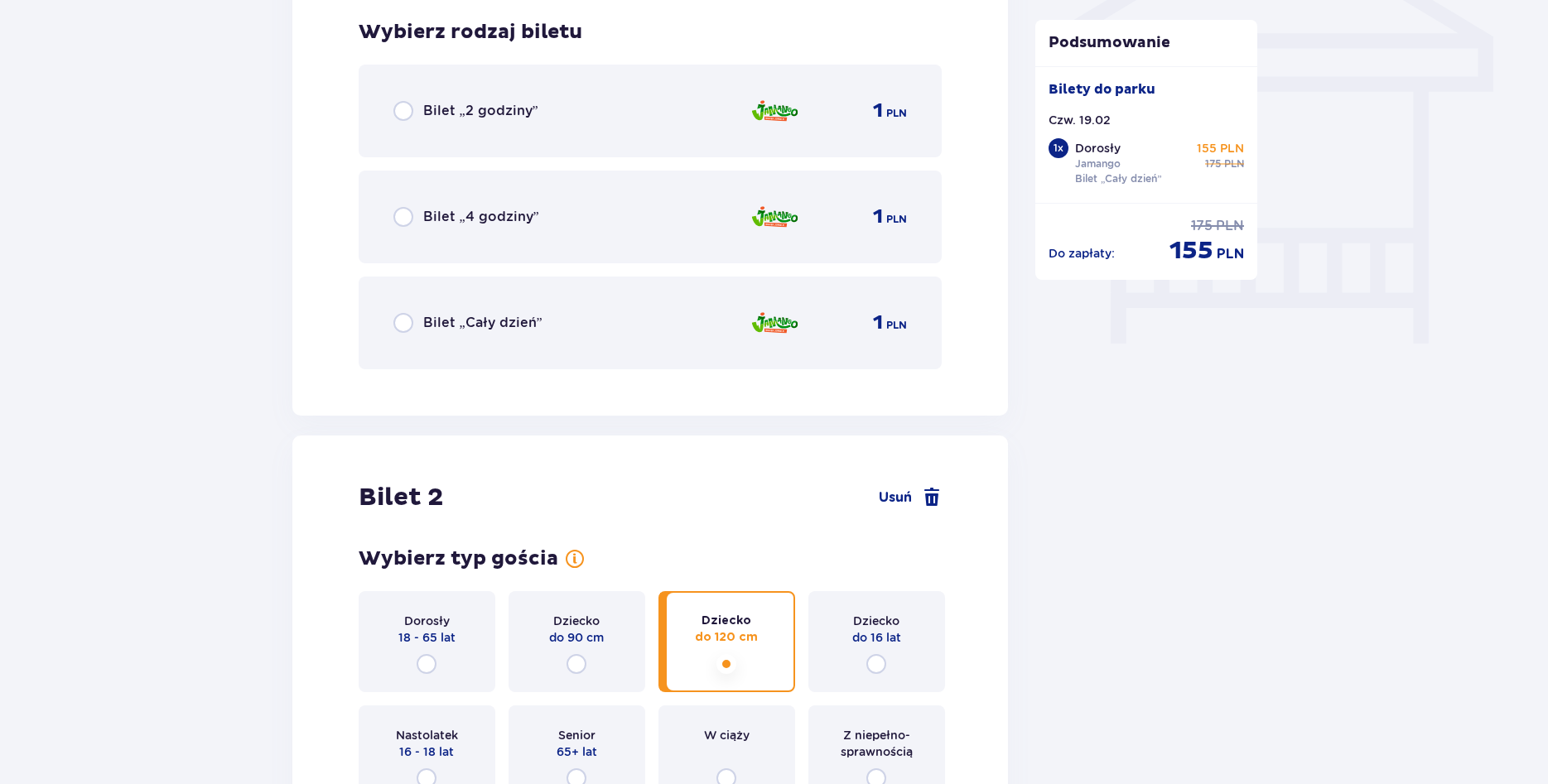
click at [404, 325] on input "radio" at bounding box center [403, 322] width 20 height 20
radio input "true"
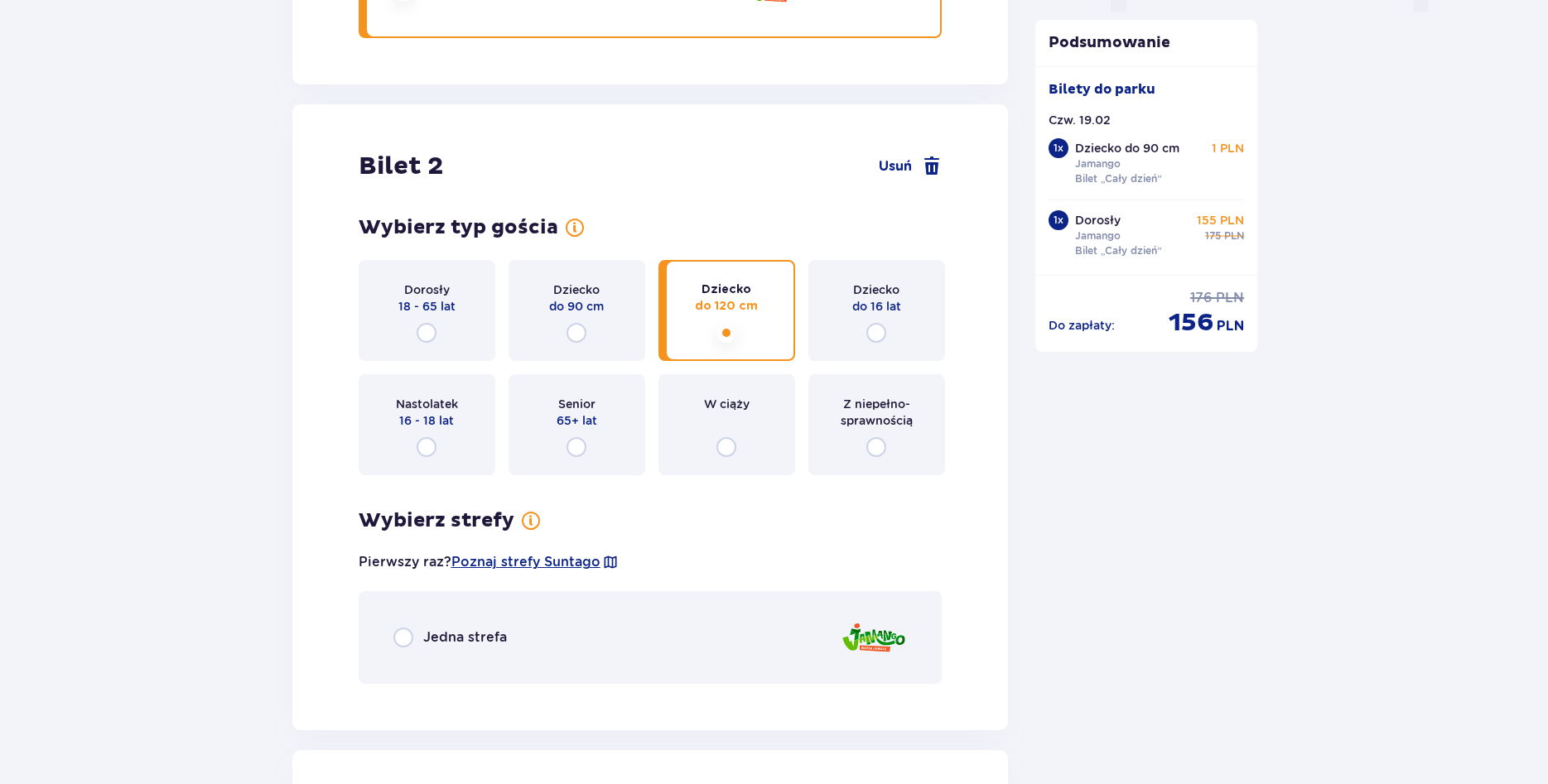
scroll to position [1857, 0]
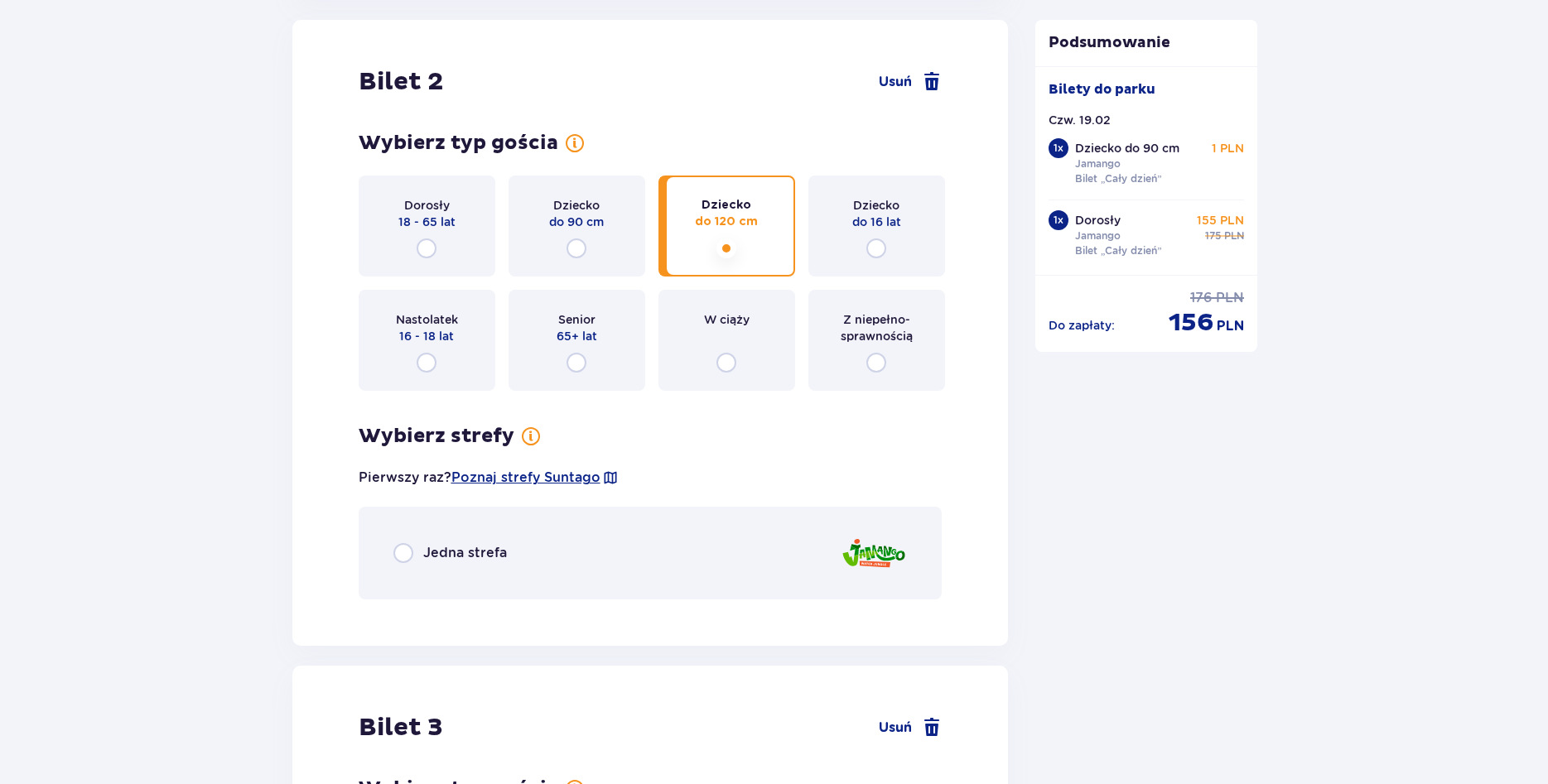
click at [404, 553] on input "radio" at bounding box center [403, 552] width 20 height 20
radio input "true"
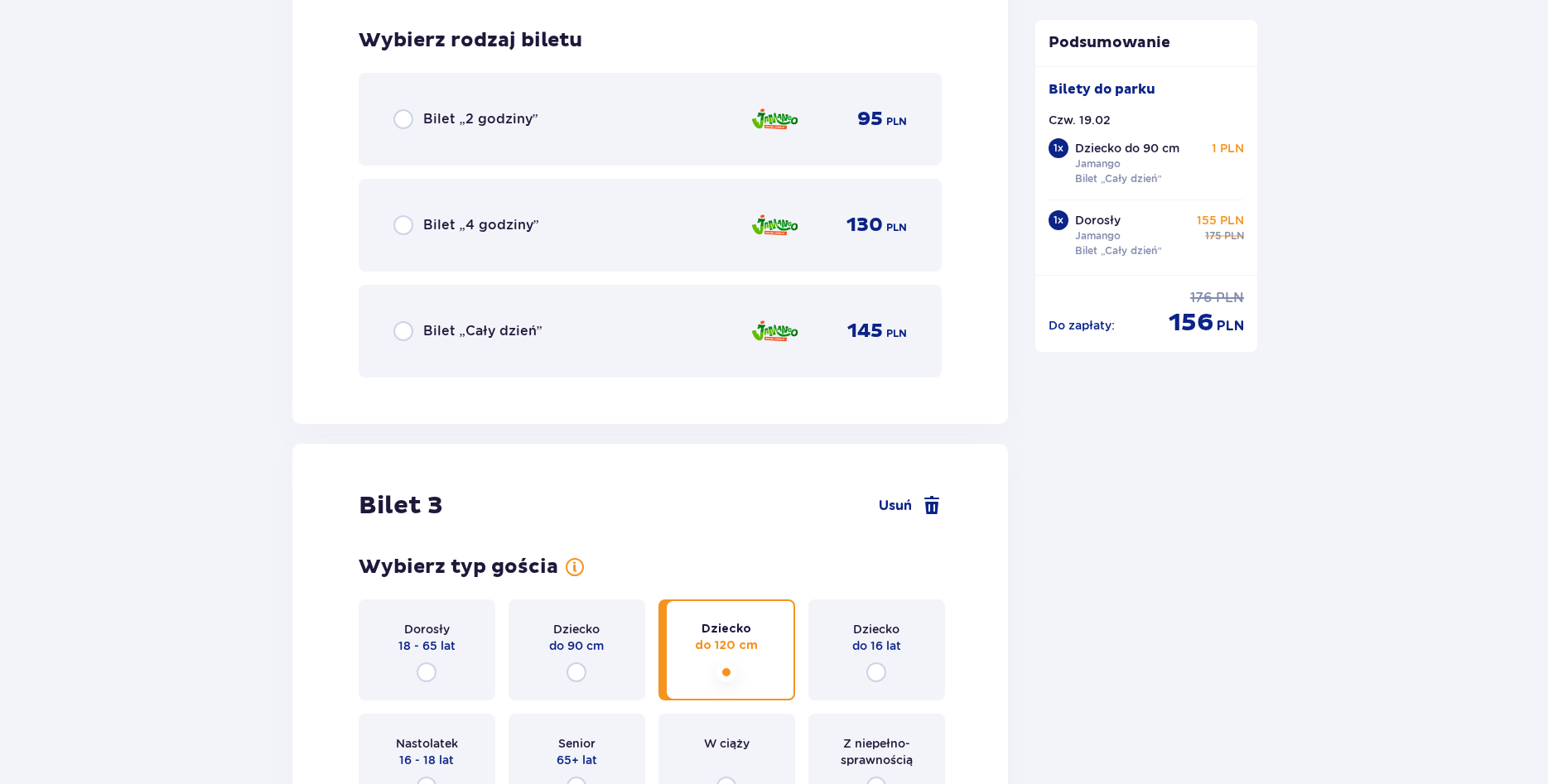
scroll to position [2469, 0]
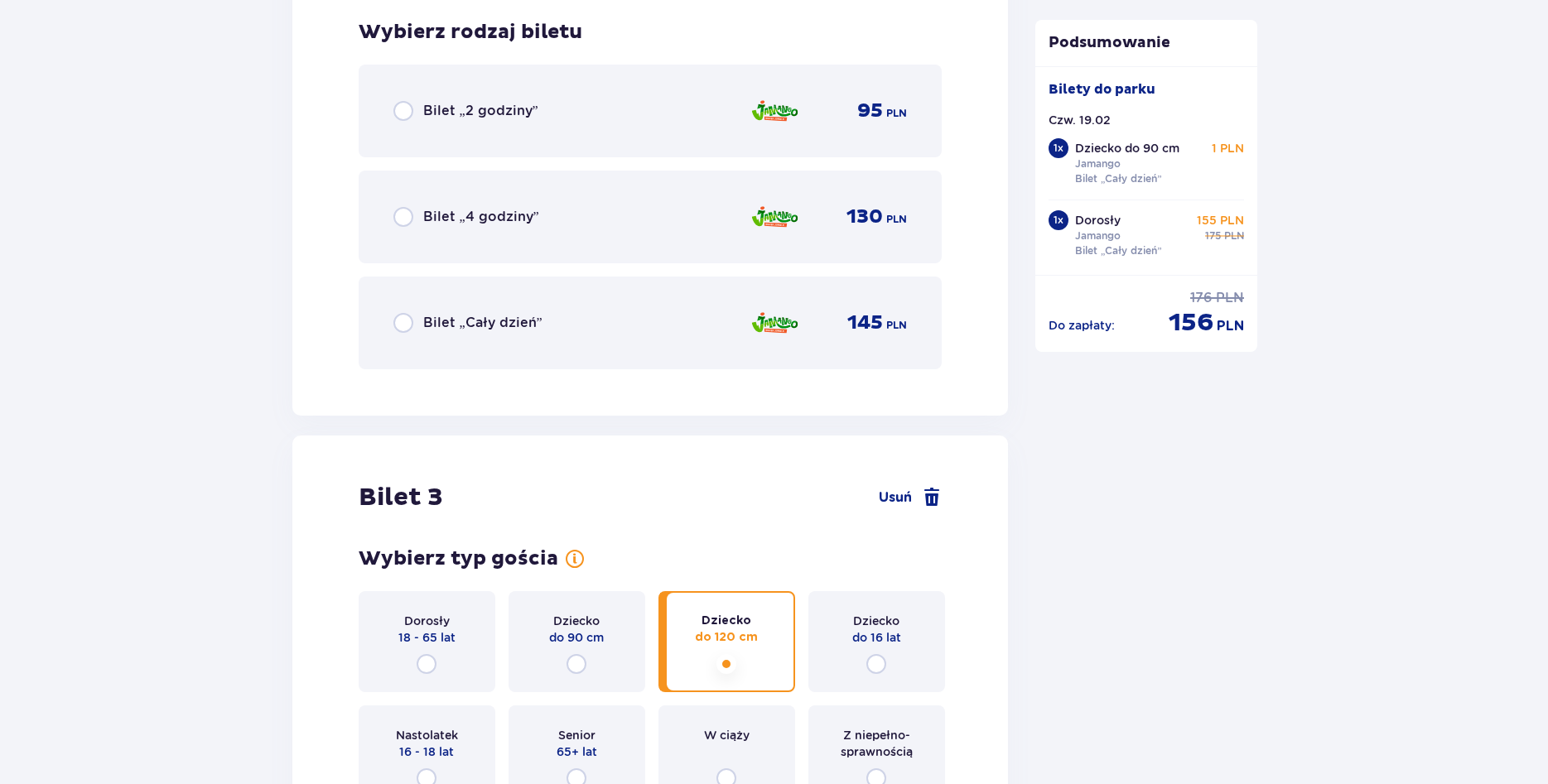
click at [399, 325] on input "radio" at bounding box center [403, 322] width 20 height 20
radio input "true"
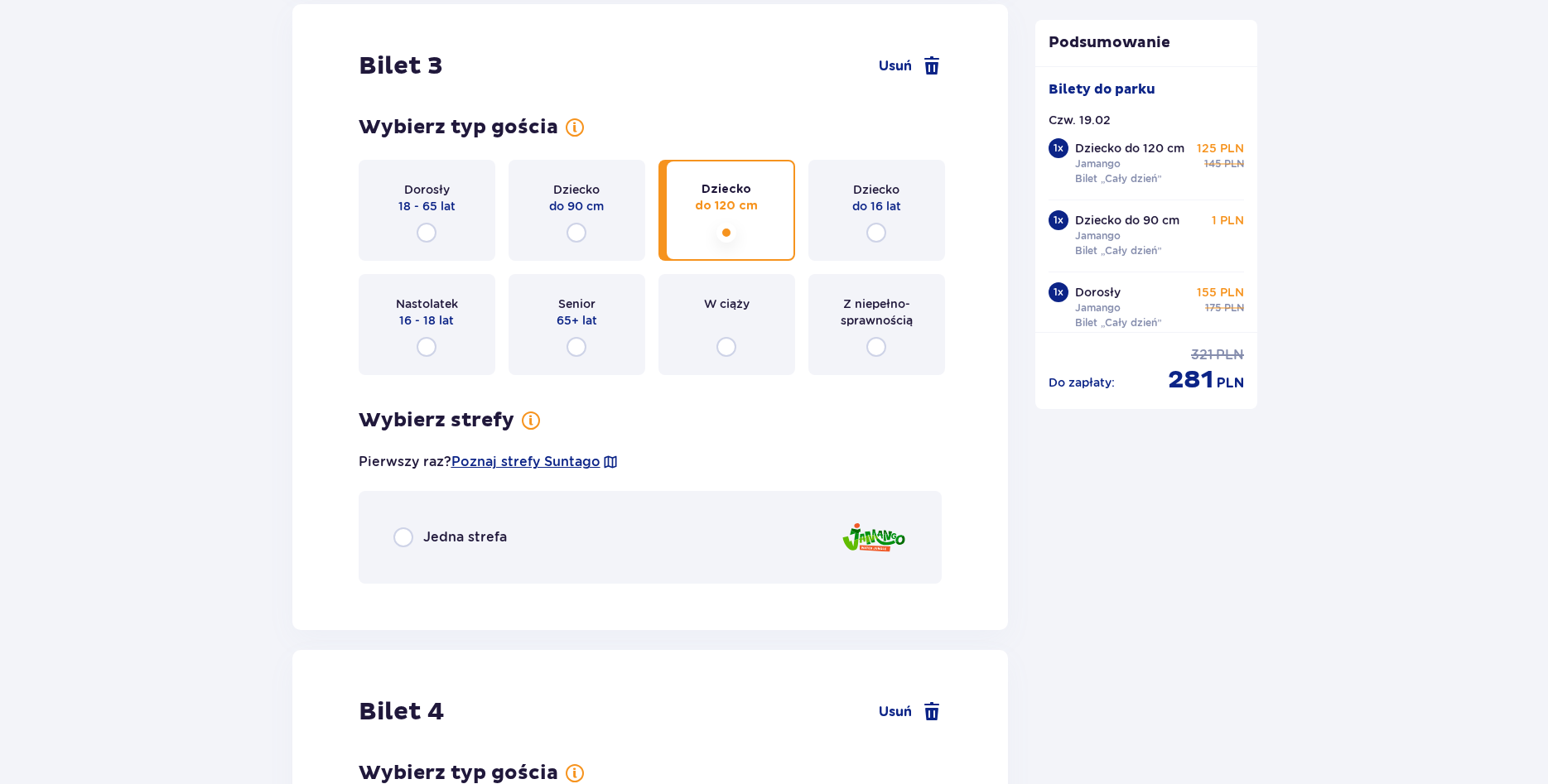
scroll to position [3054, 0]
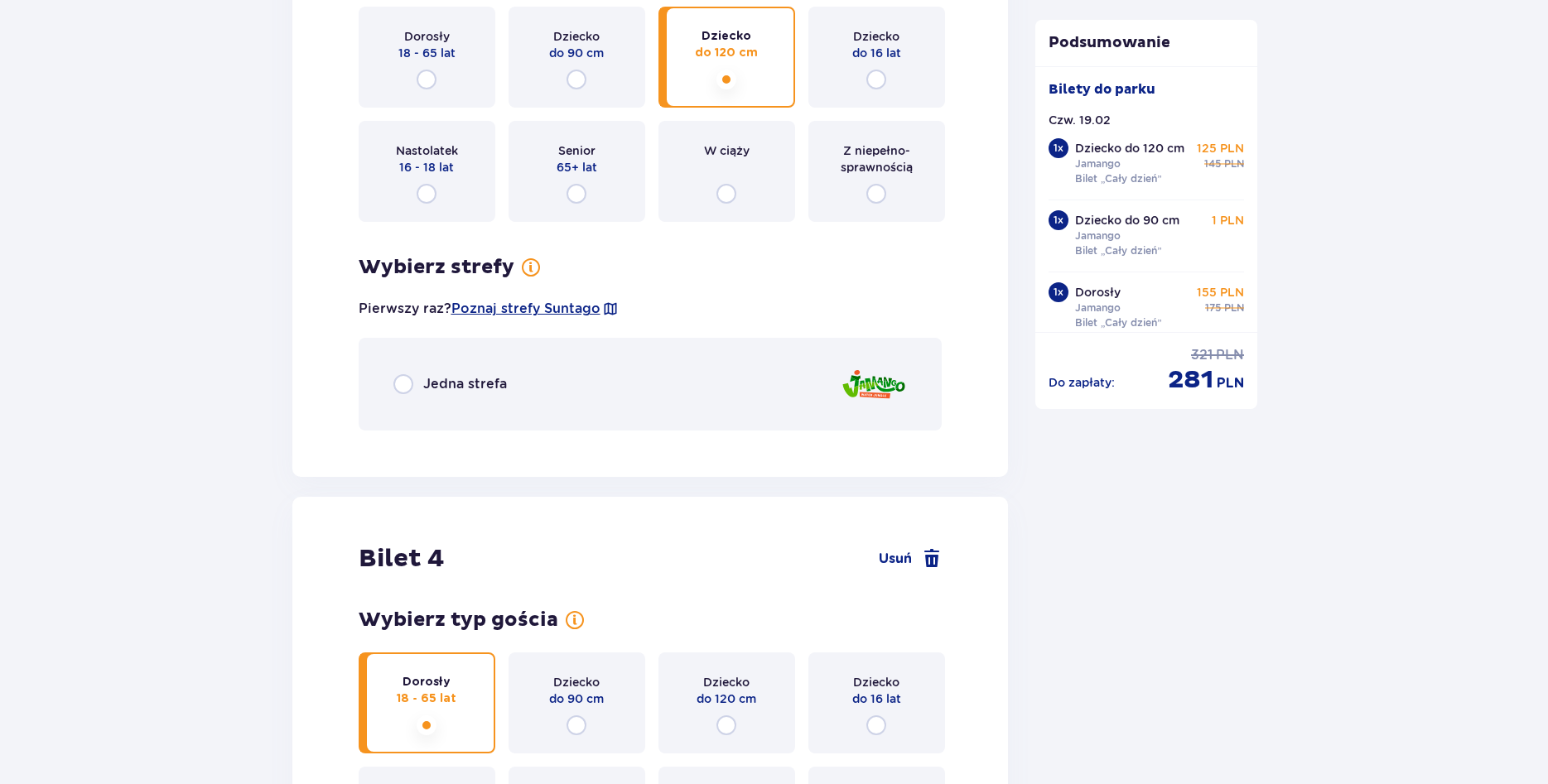
click at [405, 384] on input "radio" at bounding box center [403, 383] width 20 height 20
radio input "true"
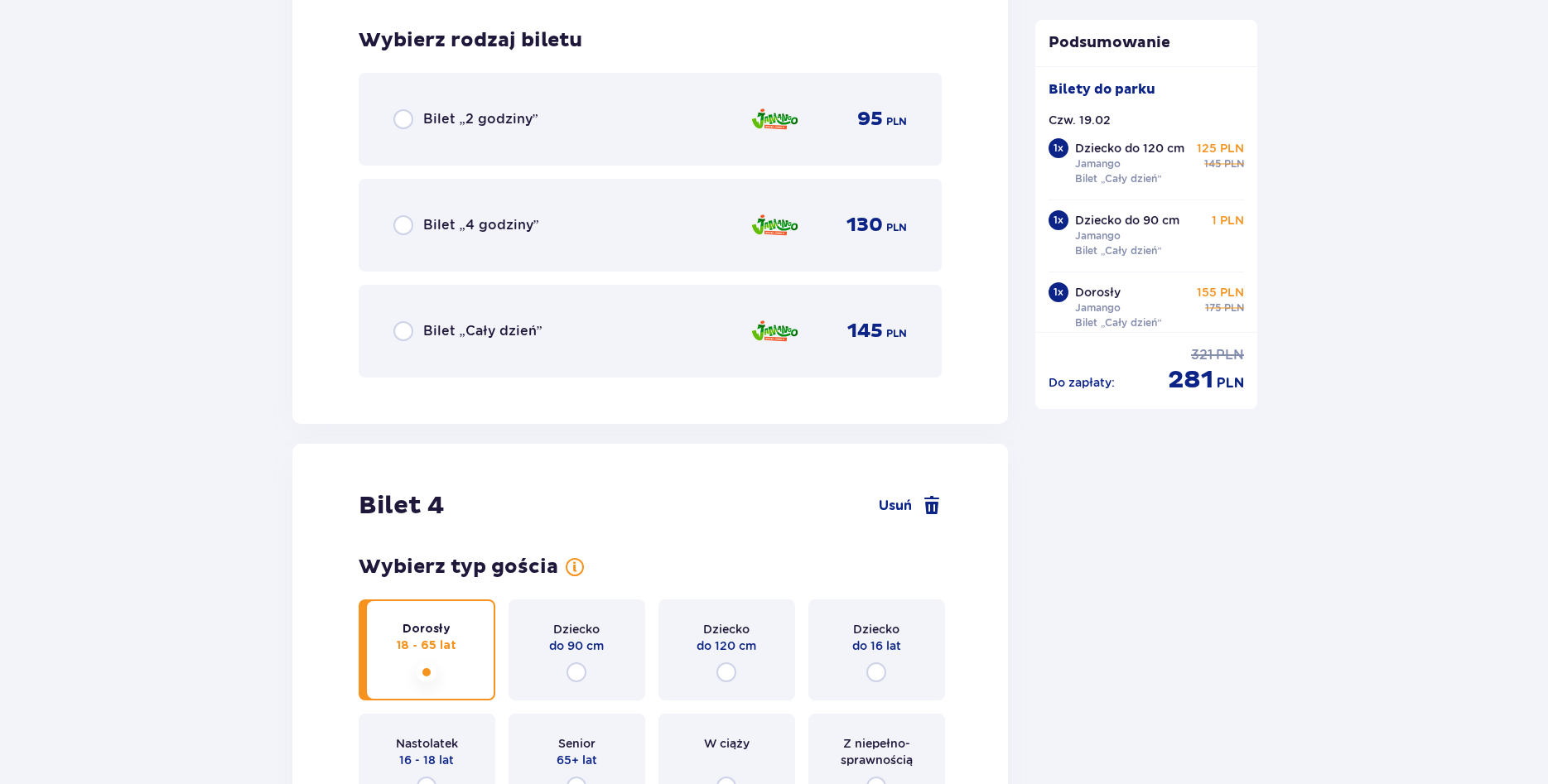
scroll to position [3497, 0]
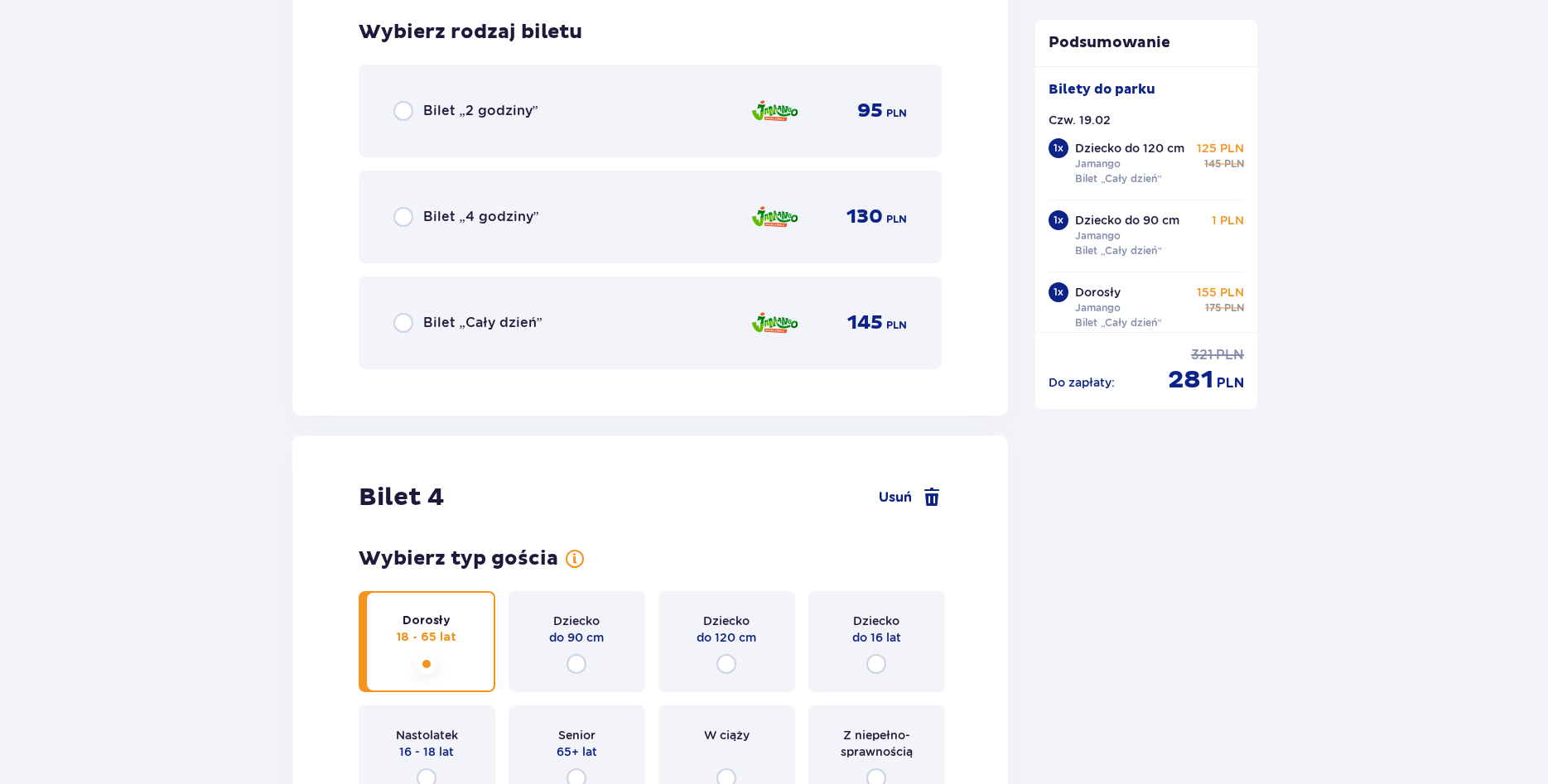
click at [404, 323] on input "radio" at bounding box center [403, 322] width 20 height 20
radio input "true"
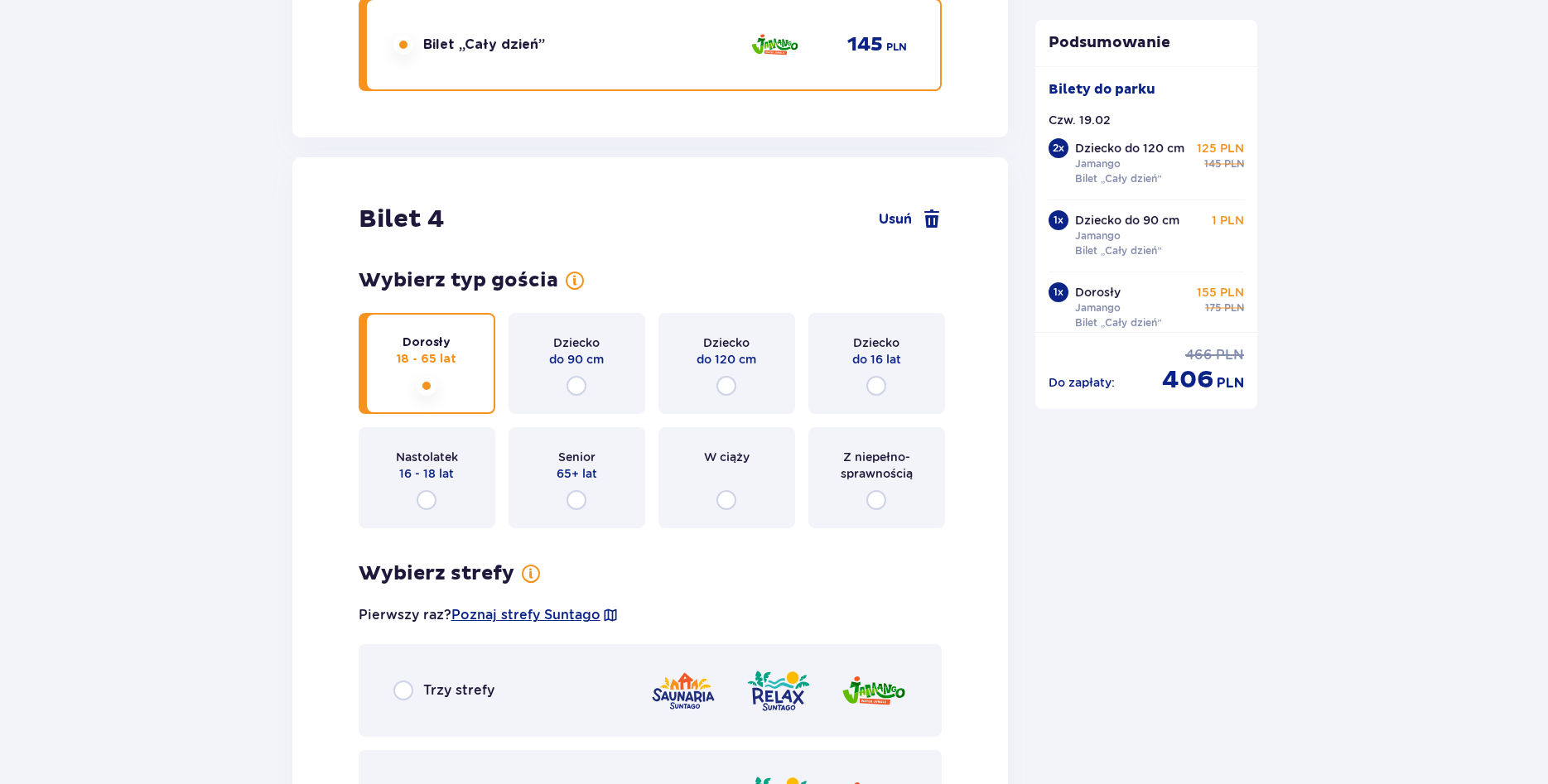
scroll to position [4984, 0]
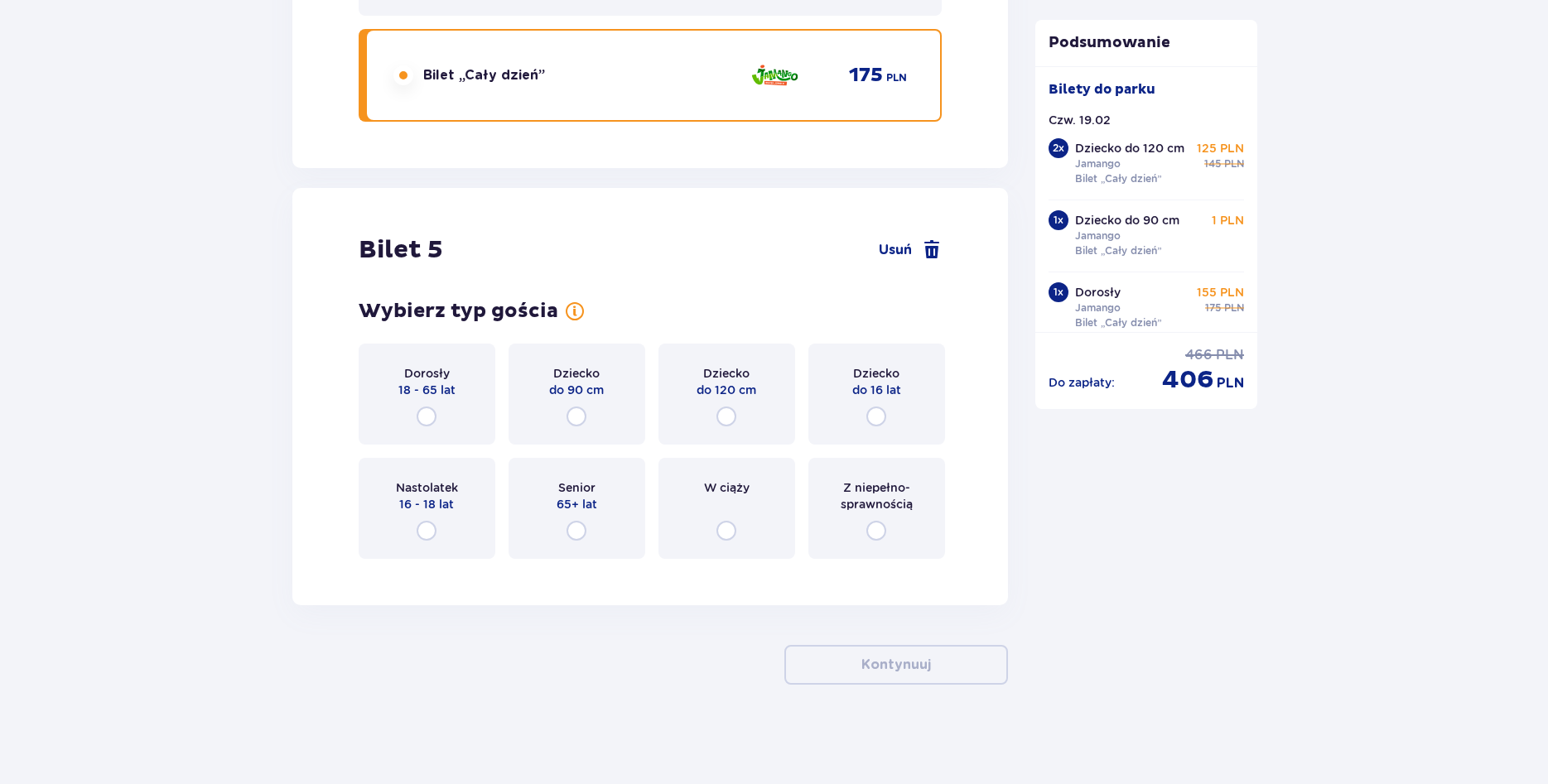
click at [429, 414] on input "radio" at bounding box center [426, 416] width 20 height 20
radio input "true"
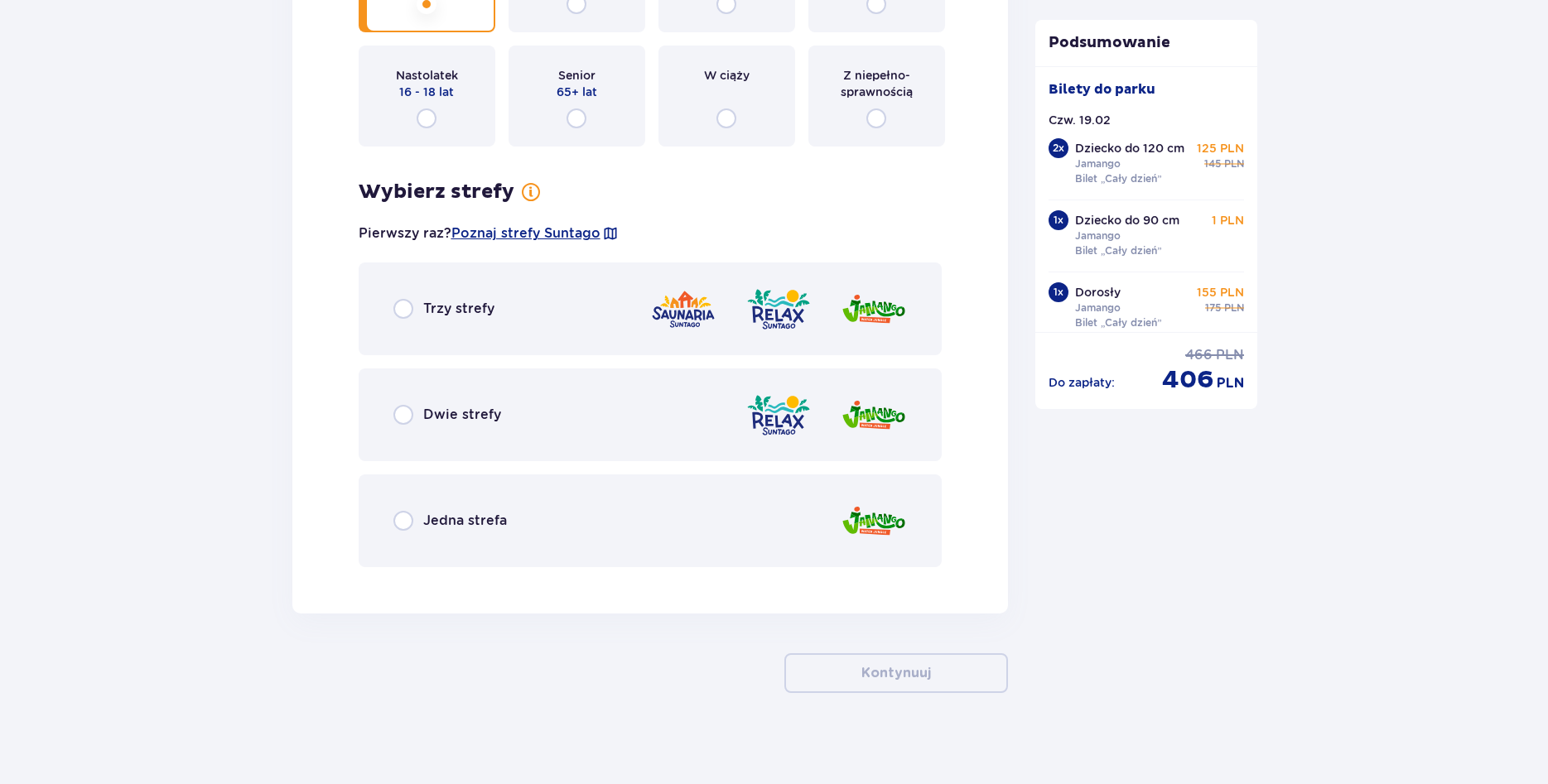
scroll to position [5404, 0]
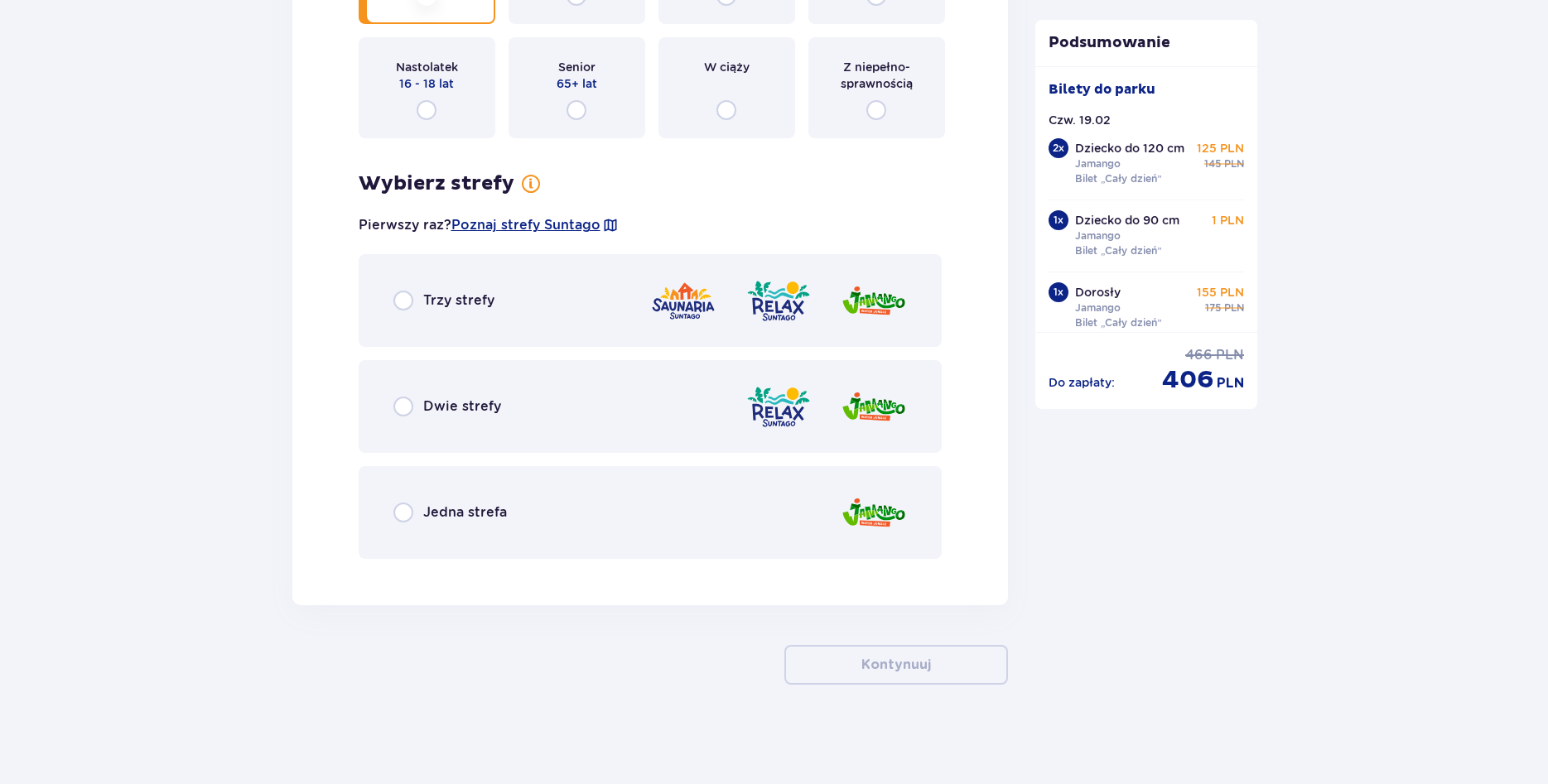
click at [404, 505] on input "radio" at bounding box center [403, 512] width 20 height 20
radio input "true"
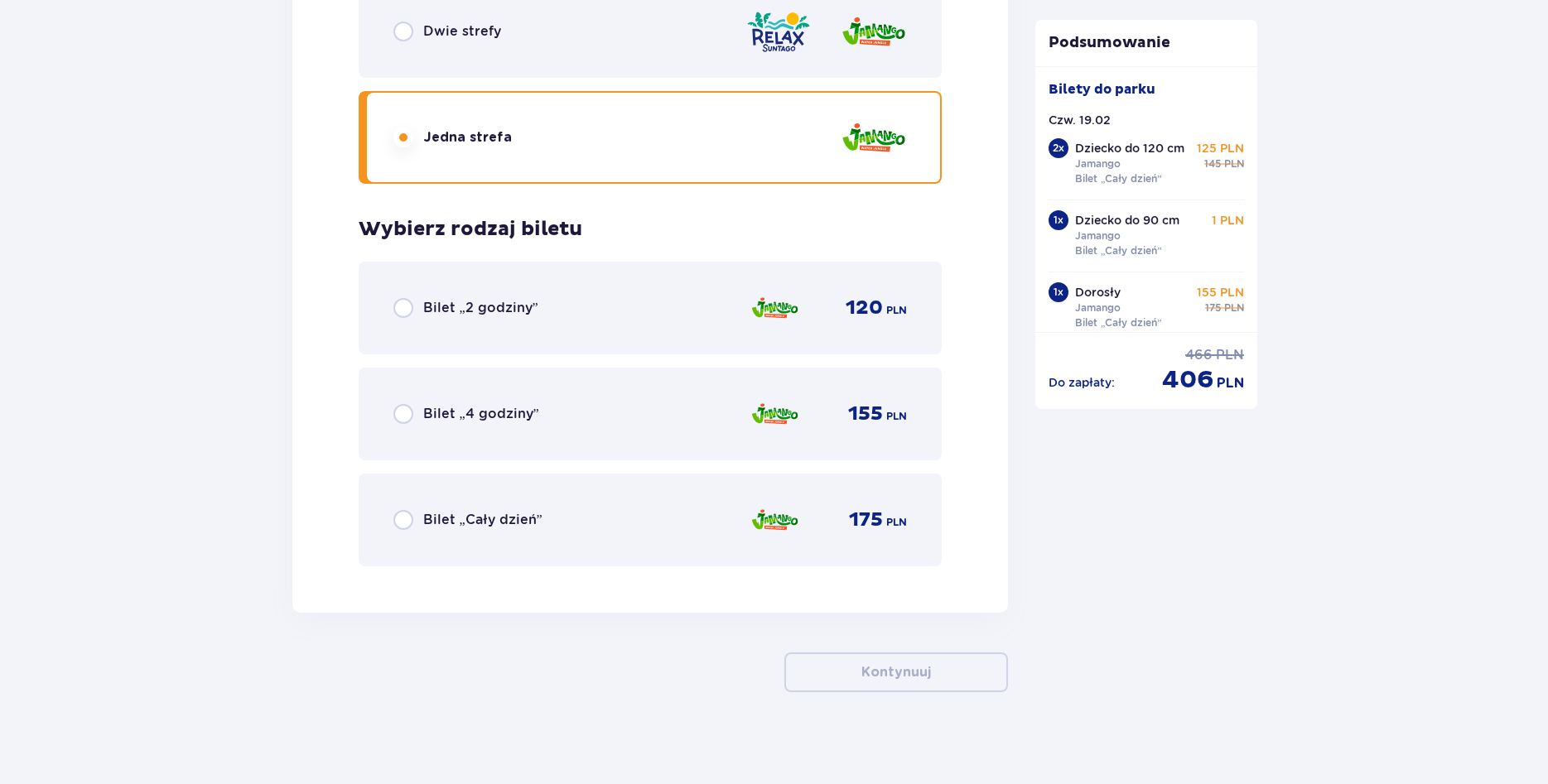
scroll to position [5787, 0]
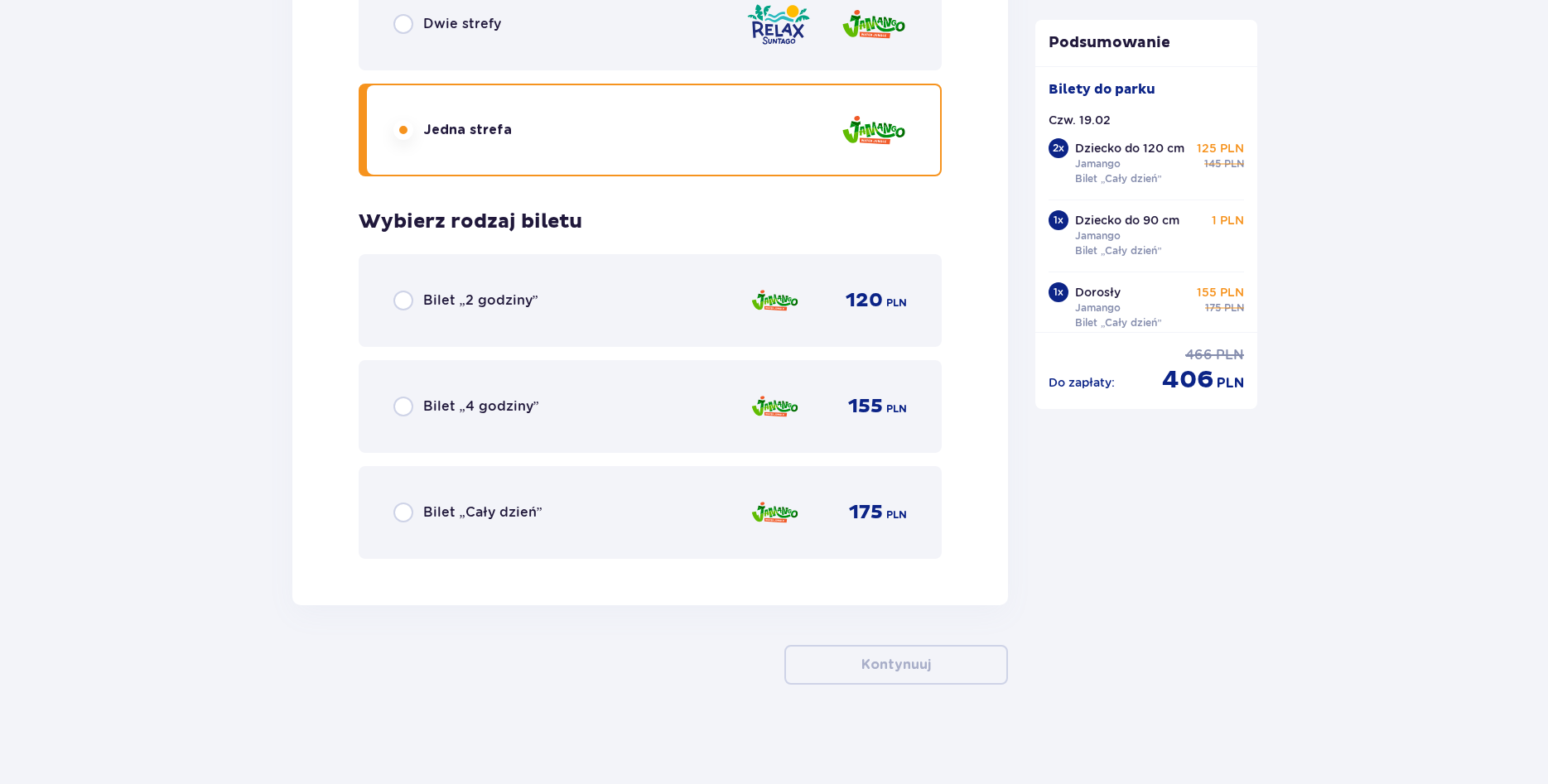
click at [401, 508] on input "radio" at bounding box center [403, 512] width 20 height 20
radio input "true"
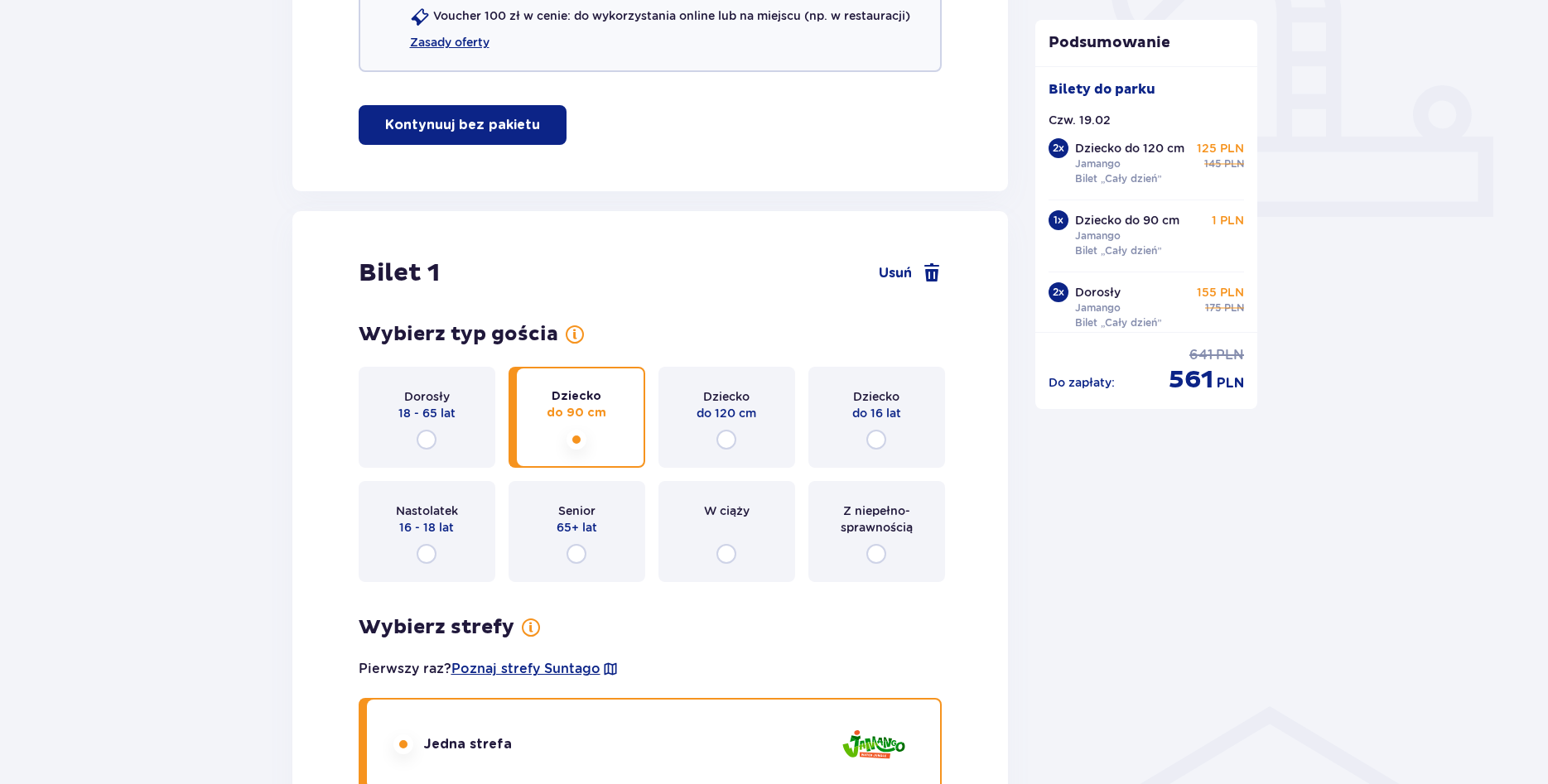
scroll to position [553, 0]
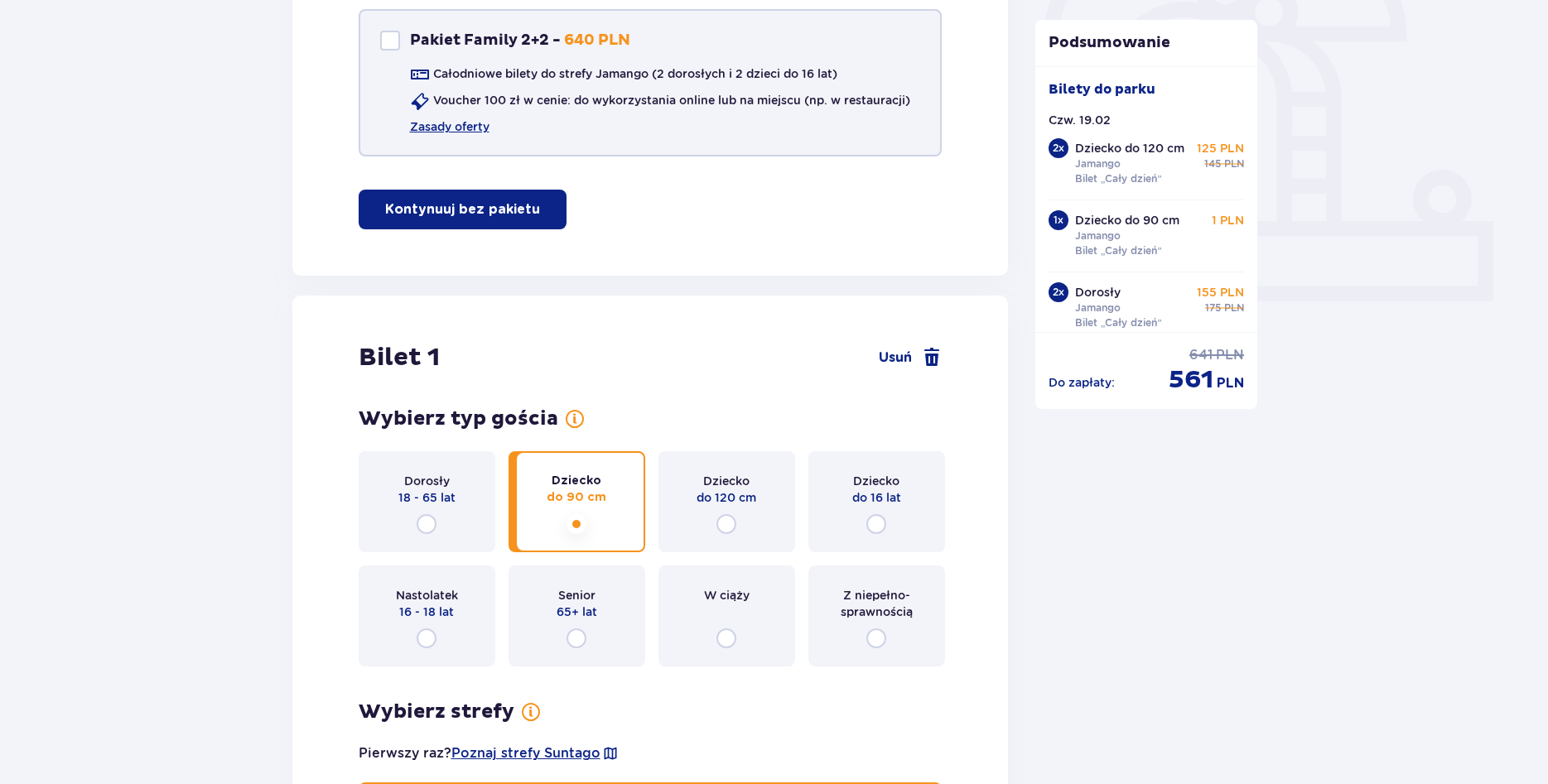
click at [468, 118] on div "Całodniowe bilety do strefy Jamango (2 dorosłych i 2 dzieci do 16 lat) Voucher …" at bounding box center [644, 100] width 530 height 70
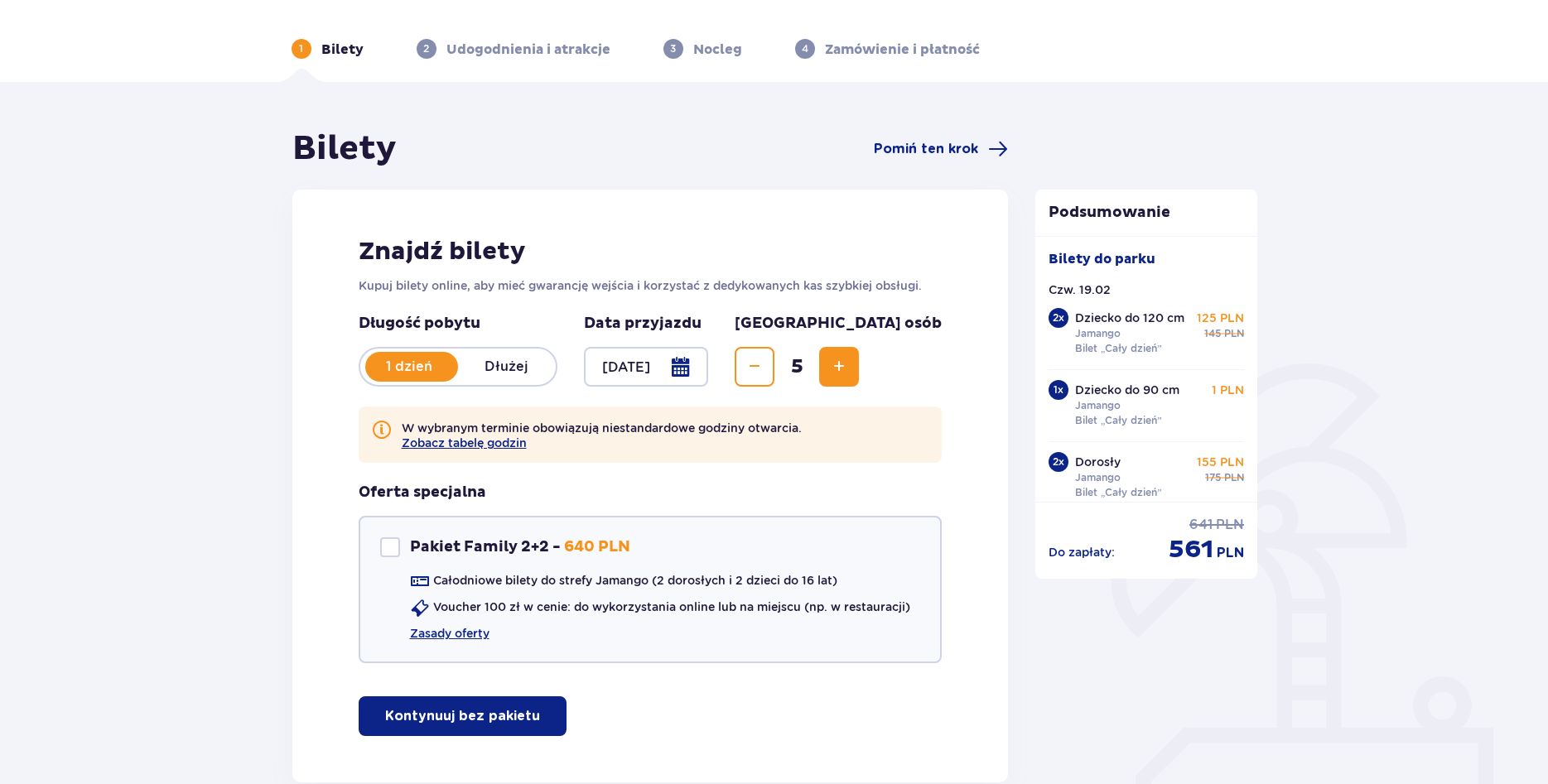
scroll to position [0, 0]
